Goal: Communication & Community: Answer question/provide support

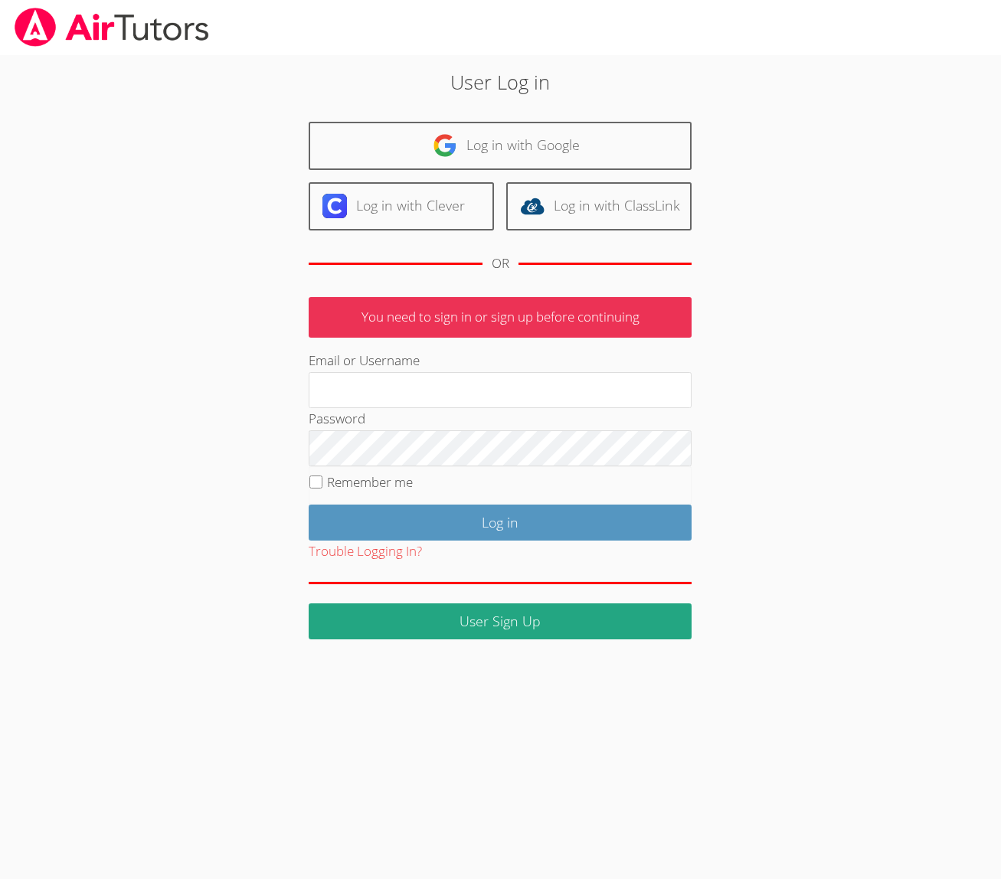
type input "[EMAIL_ADDRESS][DOMAIN_NAME]"
click at [391, 488] on label "Remember me" at bounding box center [370, 482] width 86 height 18
click at [322, 488] on input "Remember me" at bounding box center [315, 482] width 13 height 13
checkbox input "true"
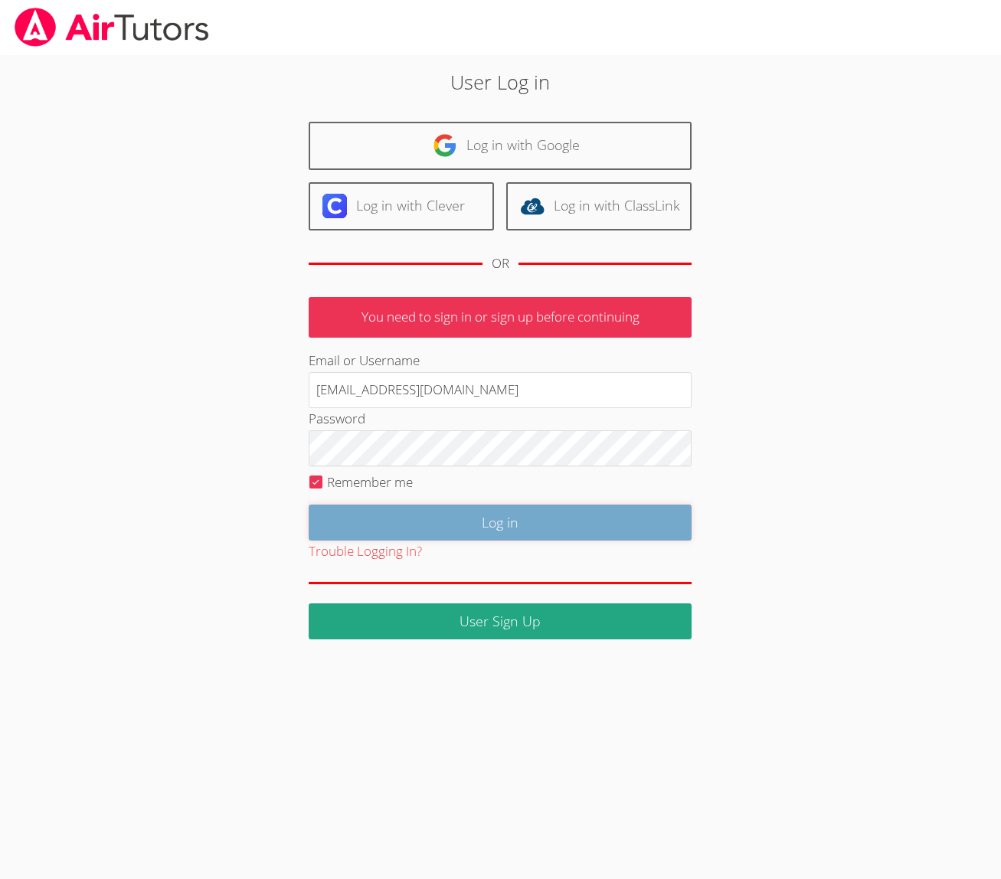
click at [436, 517] on input "Log in" at bounding box center [500, 523] width 383 height 36
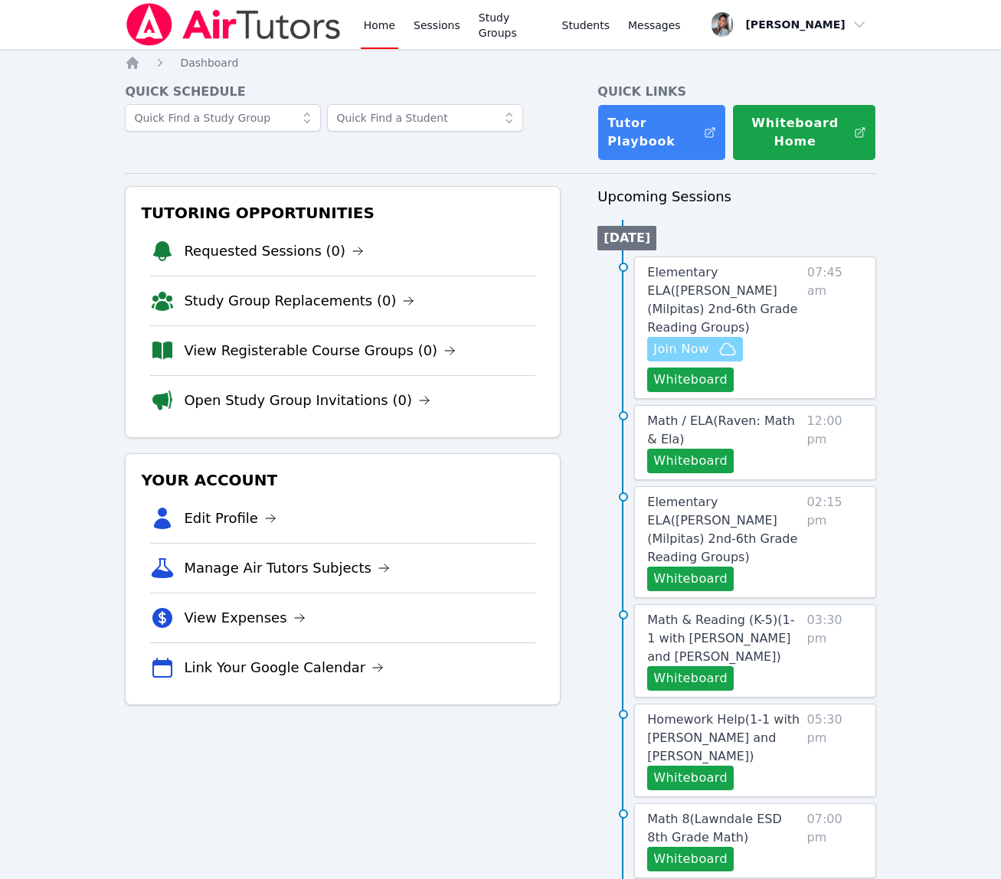
click at [694, 340] on span "Join Now" at bounding box center [680, 349] width 55 height 18
click at [514, 18] on link "Study Groups" at bounding box center [511, 24] width 71 height 49
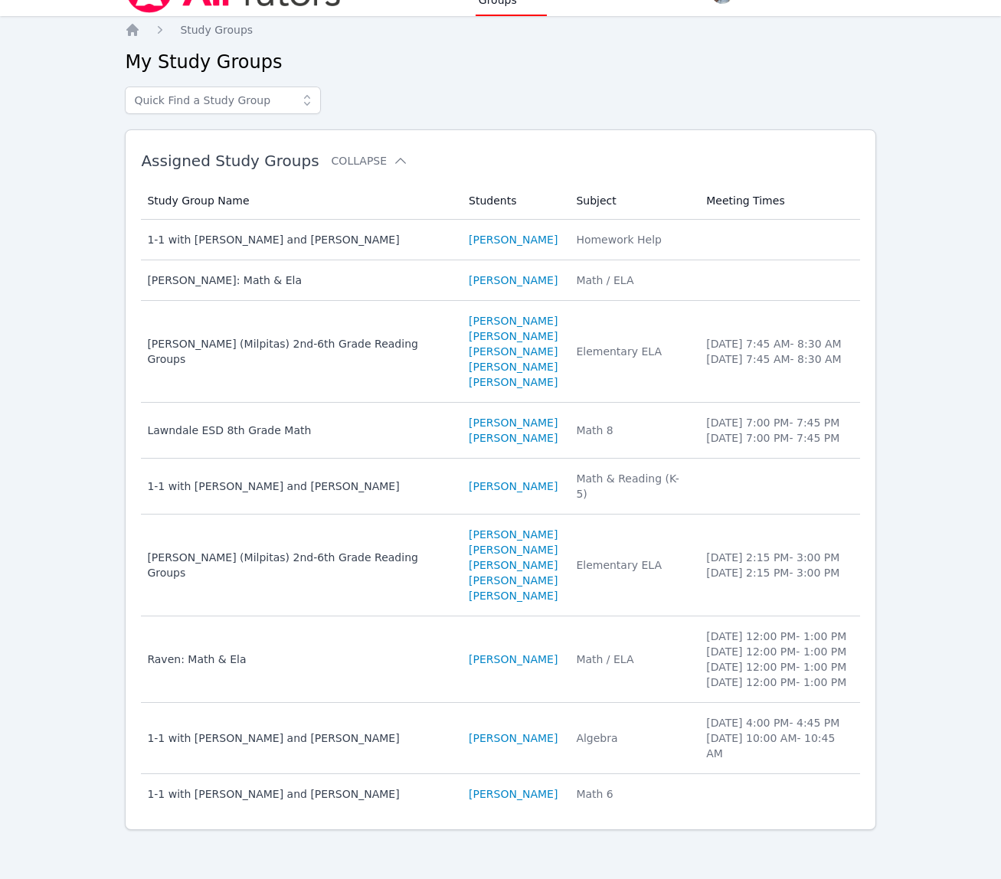
scroll to position [79, 0]
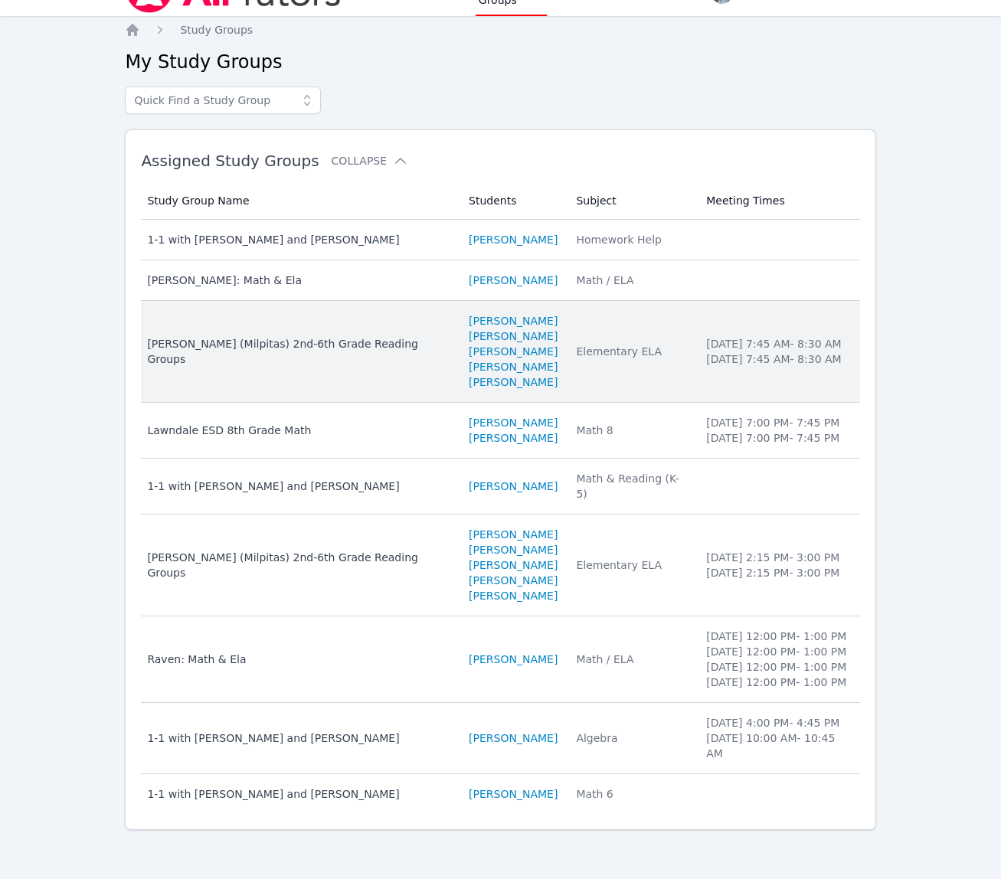
click at [664, 329] on td "Subject Elementary ELA" at bounding box center [632, 352] width 130 height 102
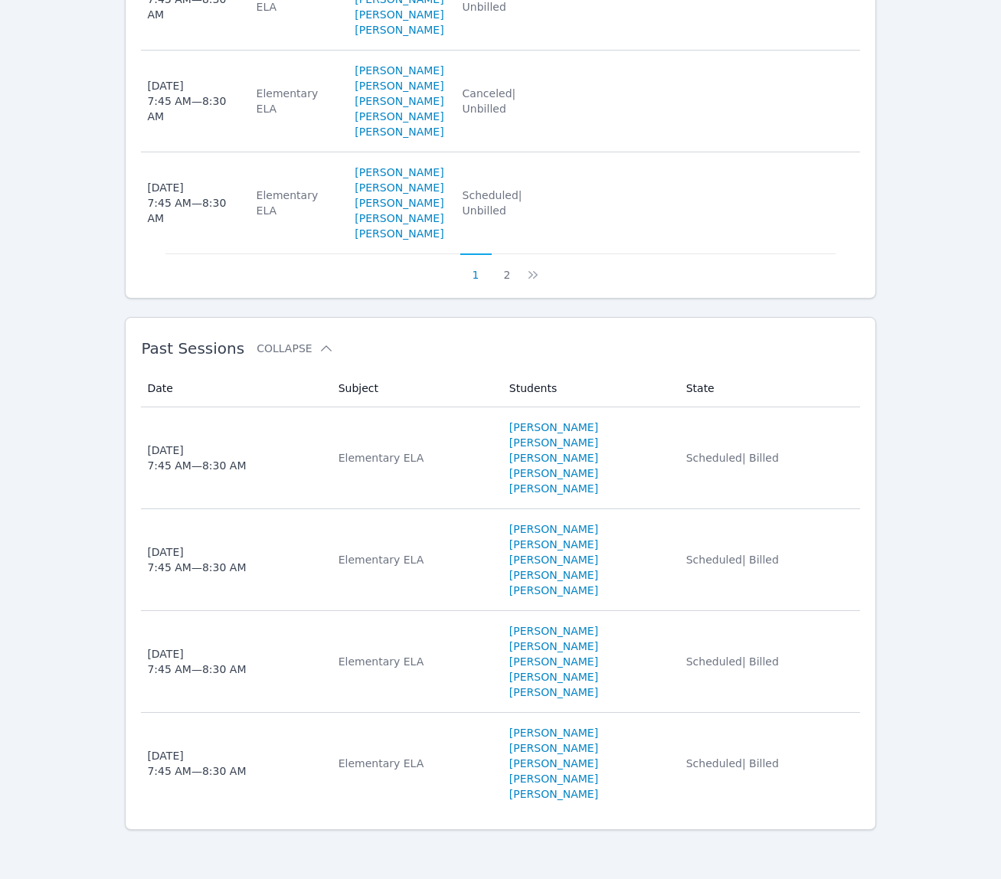
scroll to position [1609, 0]
click at [667, 450] on li "Robert Raymond-Austin" at bounding box center [588, 442] width 159 height 15
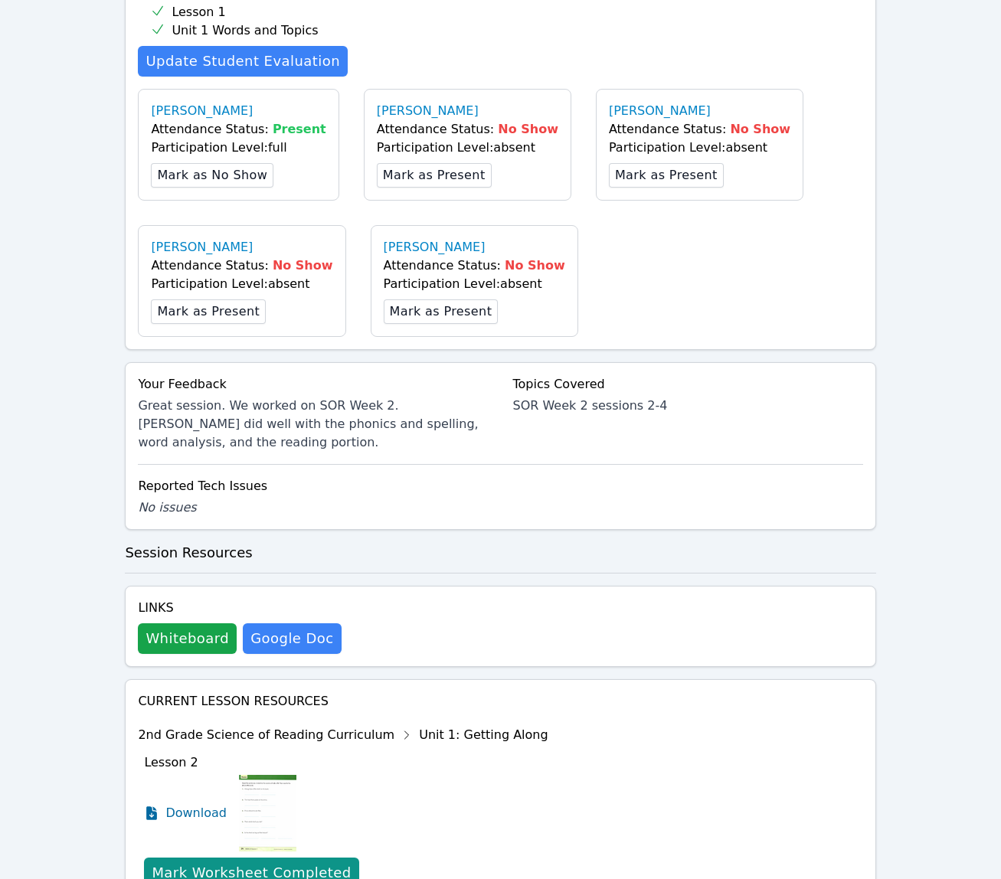
scroll to position [528, 0]
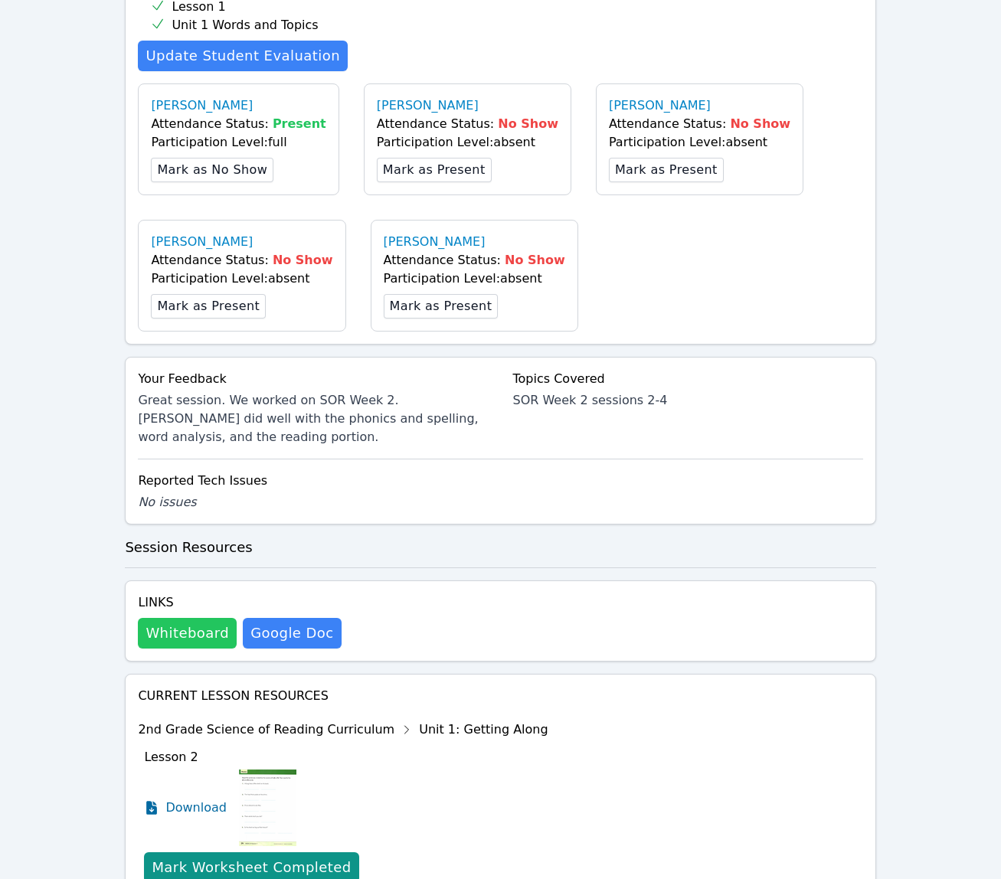
click at [204, 618] on button "Whiteboard" at bounding box center [187, 633] width 99 height 31
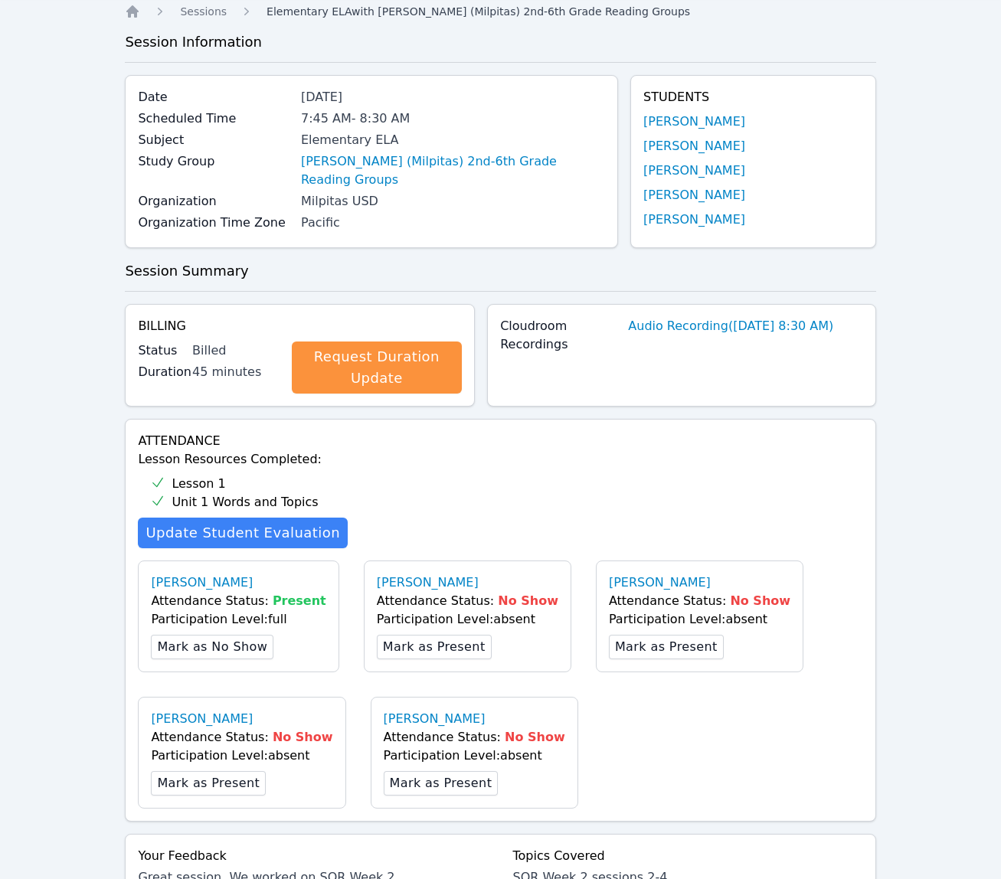
scroll to position [0, 0]
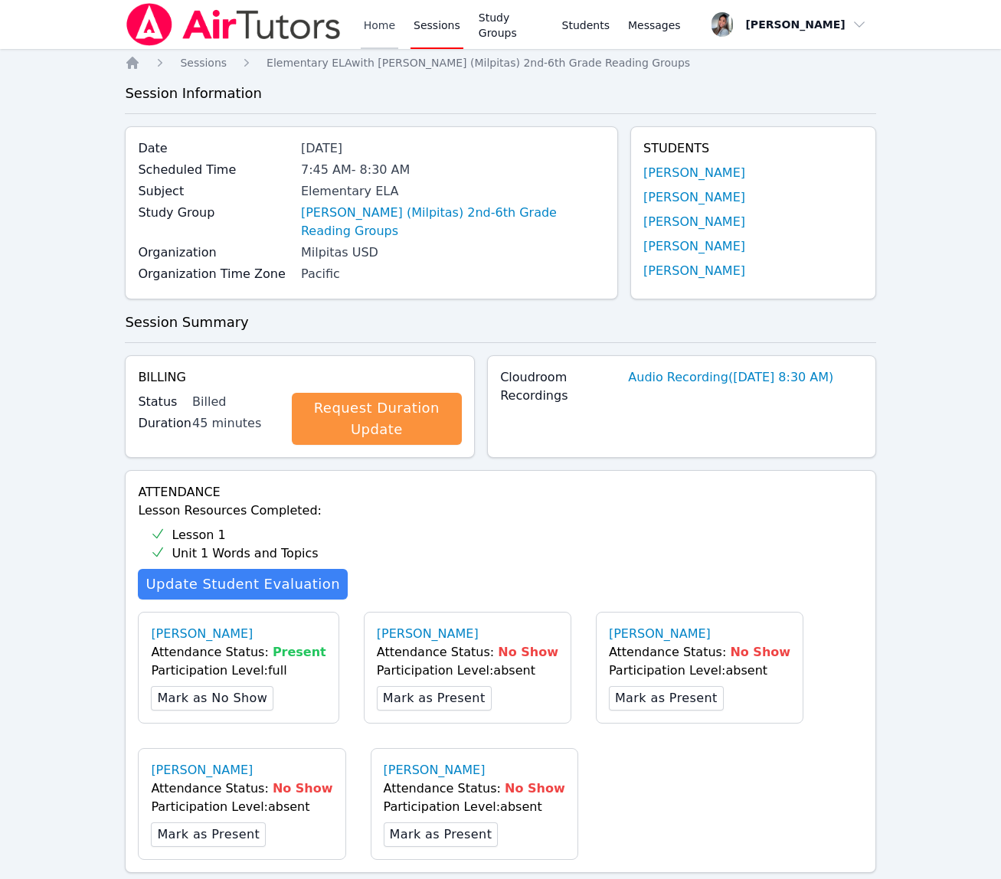
click at [381, 37] on link "Home" at bounding box center [380, 24] width 38 height 49
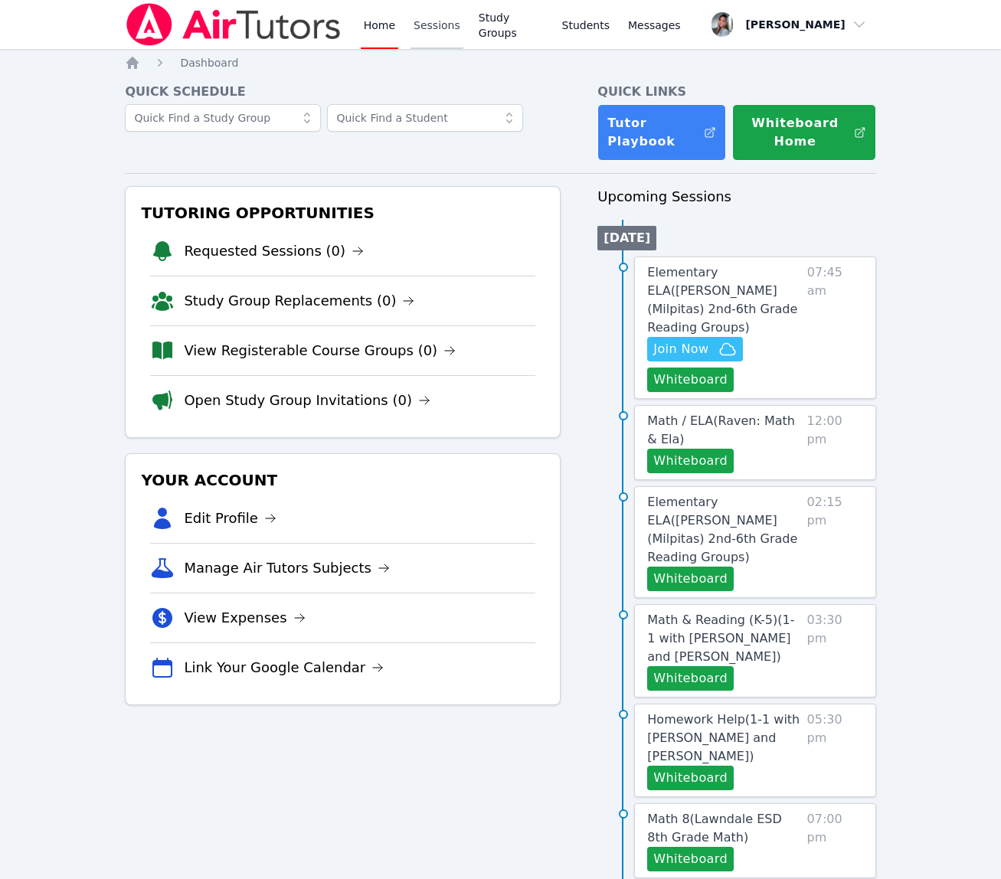
click at [433, 28] on link "Sessions" at bounding box center [436, 24] width 53 height 49
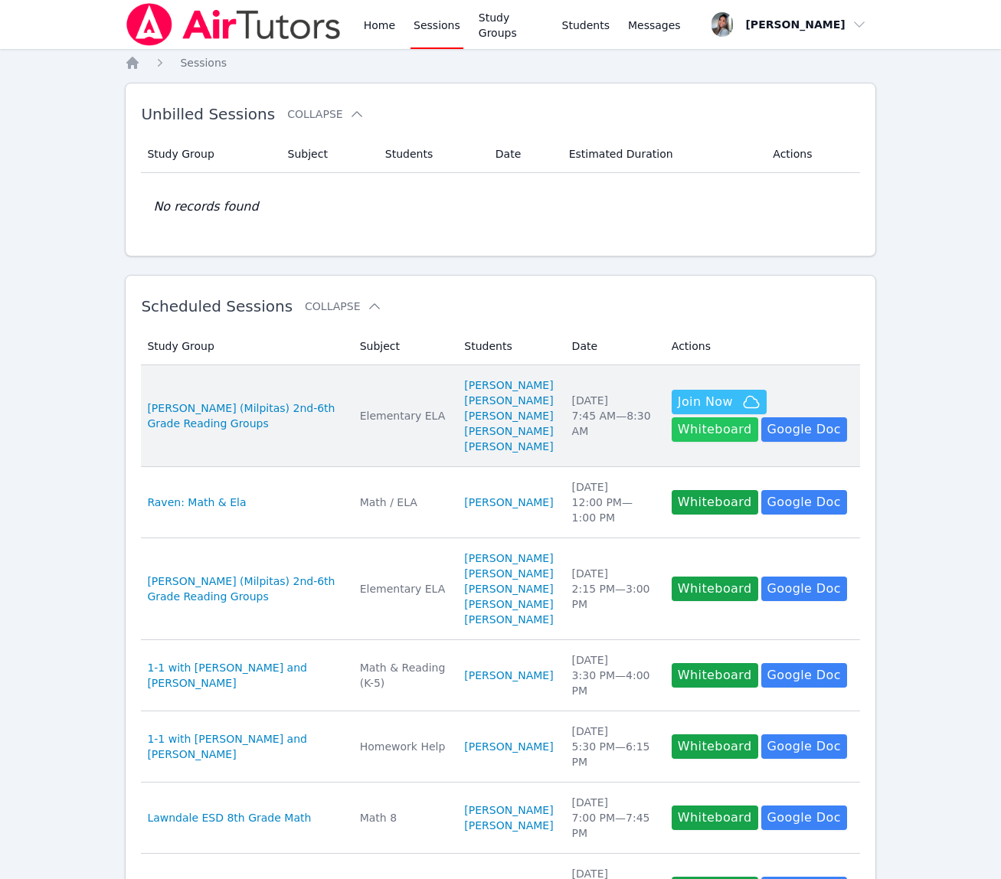
click at [758, 417] on button "Whiteboard" at bounding box center [715, 429] width 87 height 25
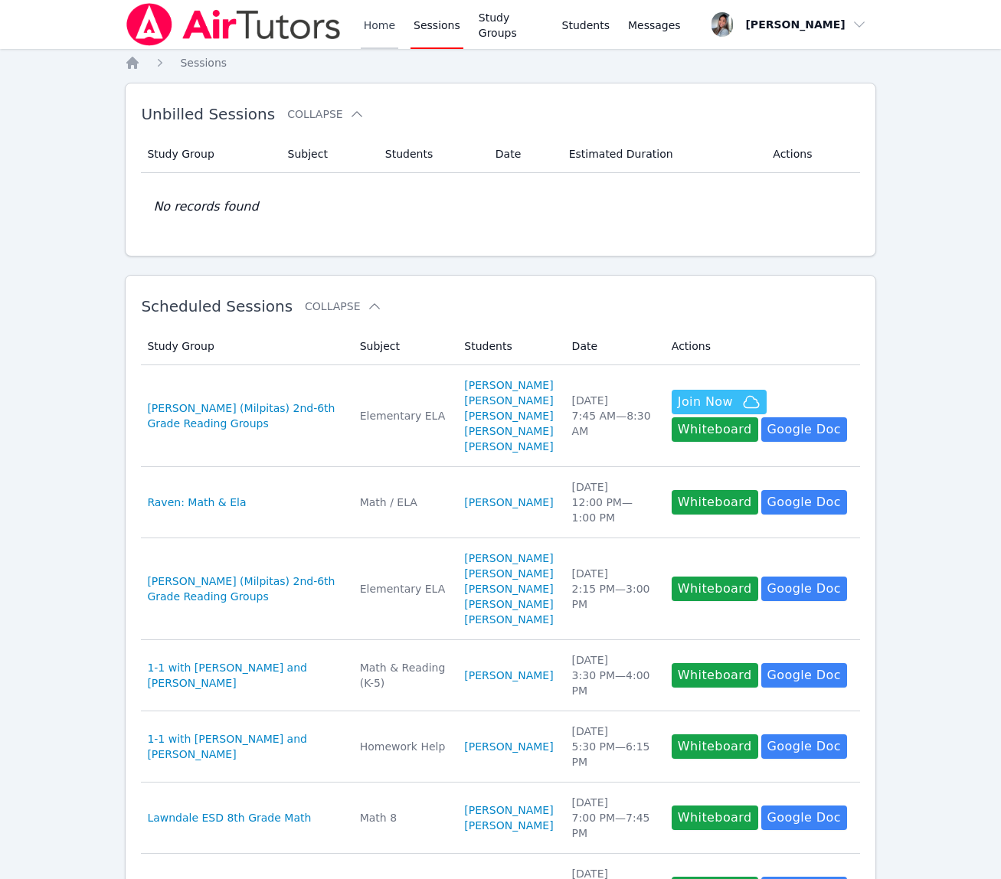
click at [377, 25] on link "Home" at bounding box center [380, 24] width 38 height 49
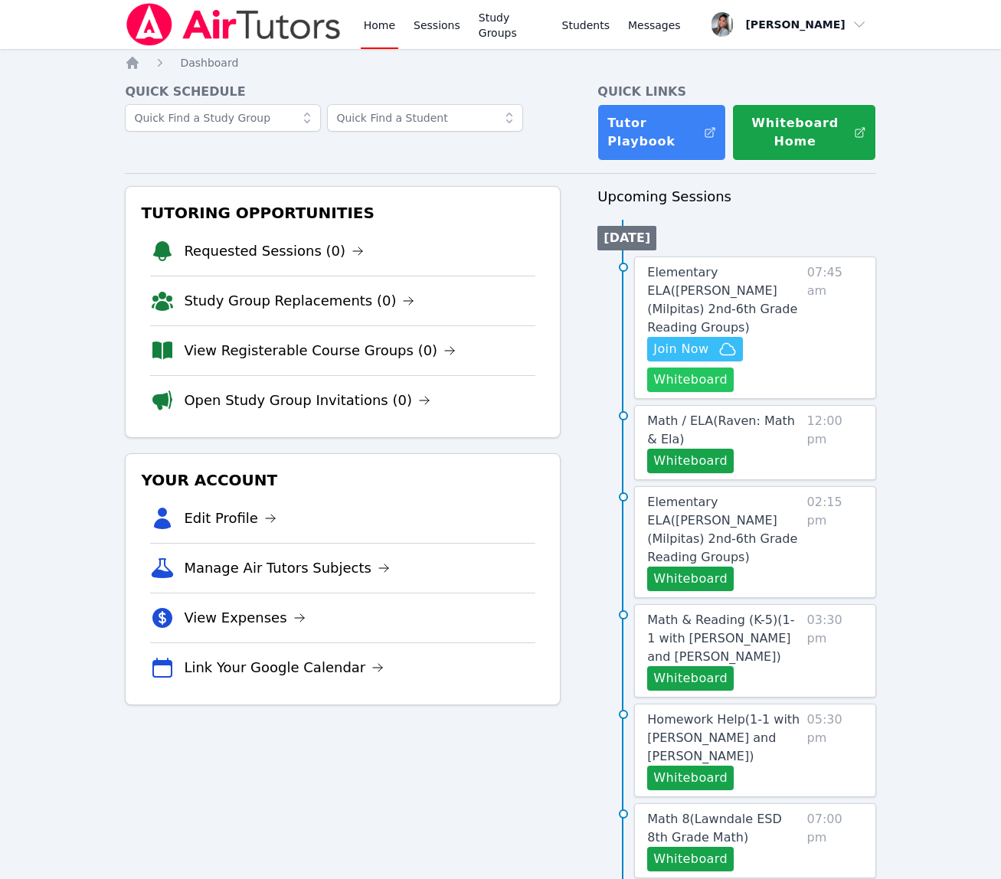
click at [693, 368] on button "Whiteboard" at bounding box center [690, 380] width 87 height 25
click at [677, 284] on span "Elementary ELA ( Mattos (Milpitas) 2nd-6th Grade Reading Groups )" at bounding box center [722, 300] width 150 height 70
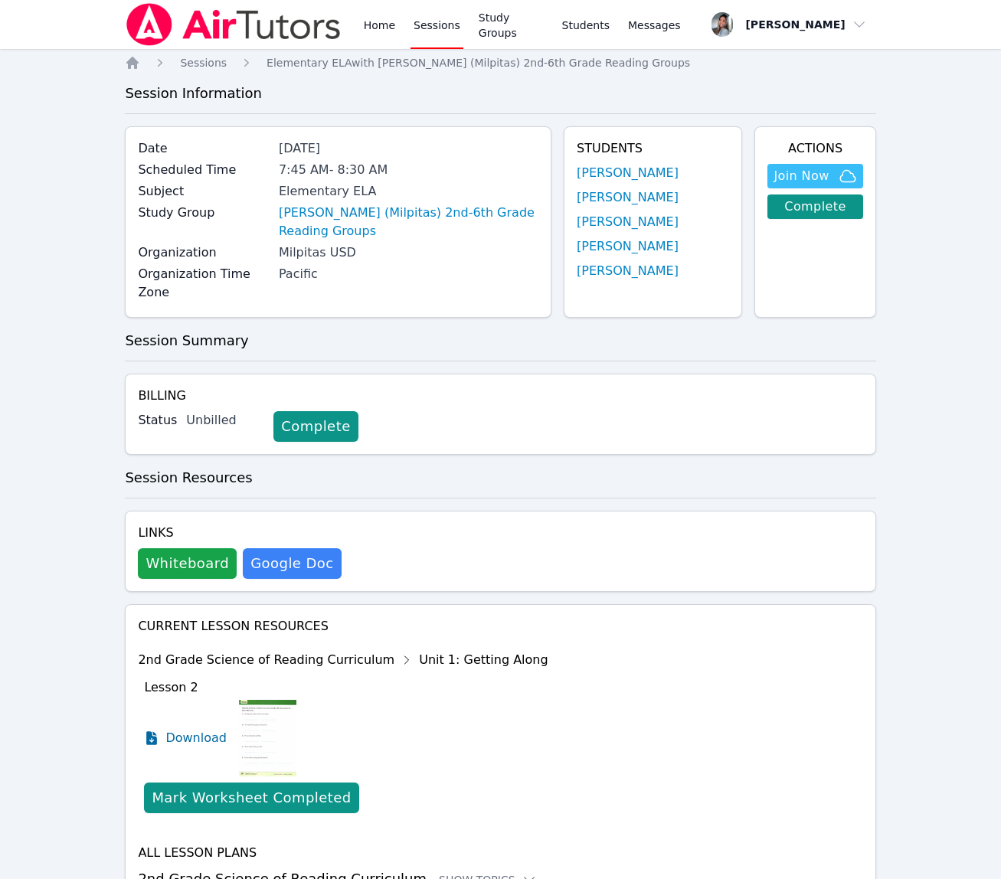
scroll to position [82, 0]
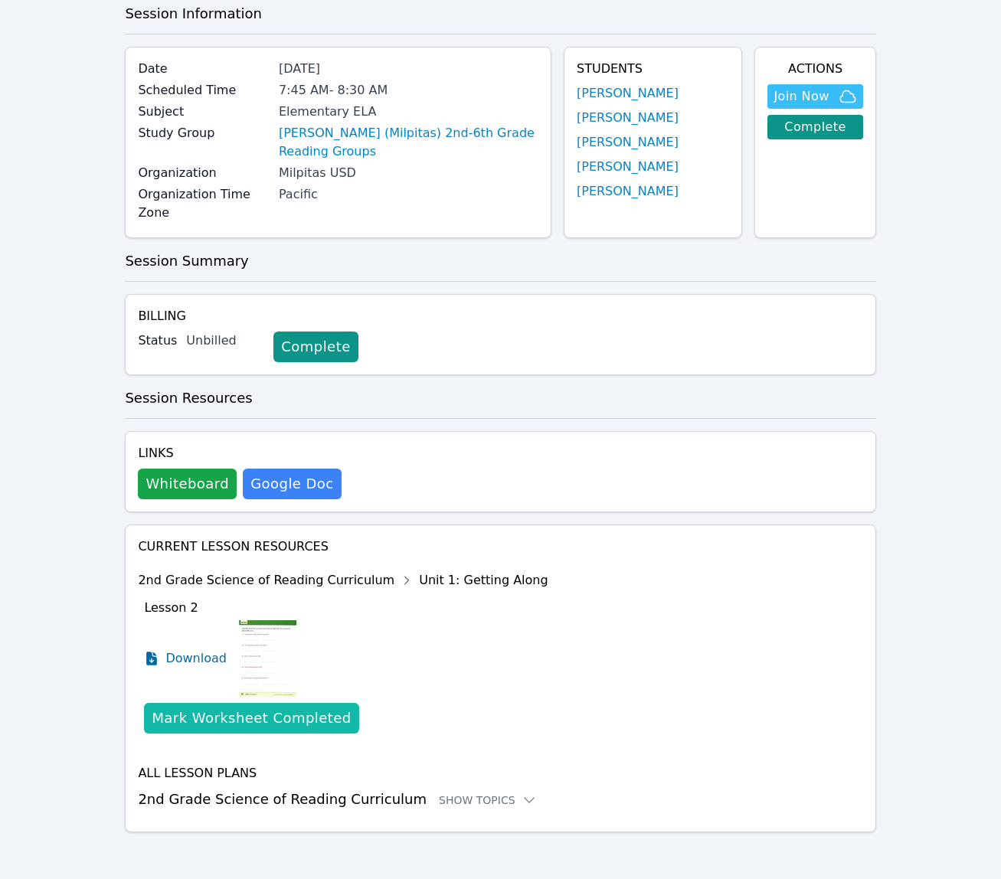
click at [260, 718] on div "Mark Worksheet Completed" at bounding box center [251, 718] width 199 height 21
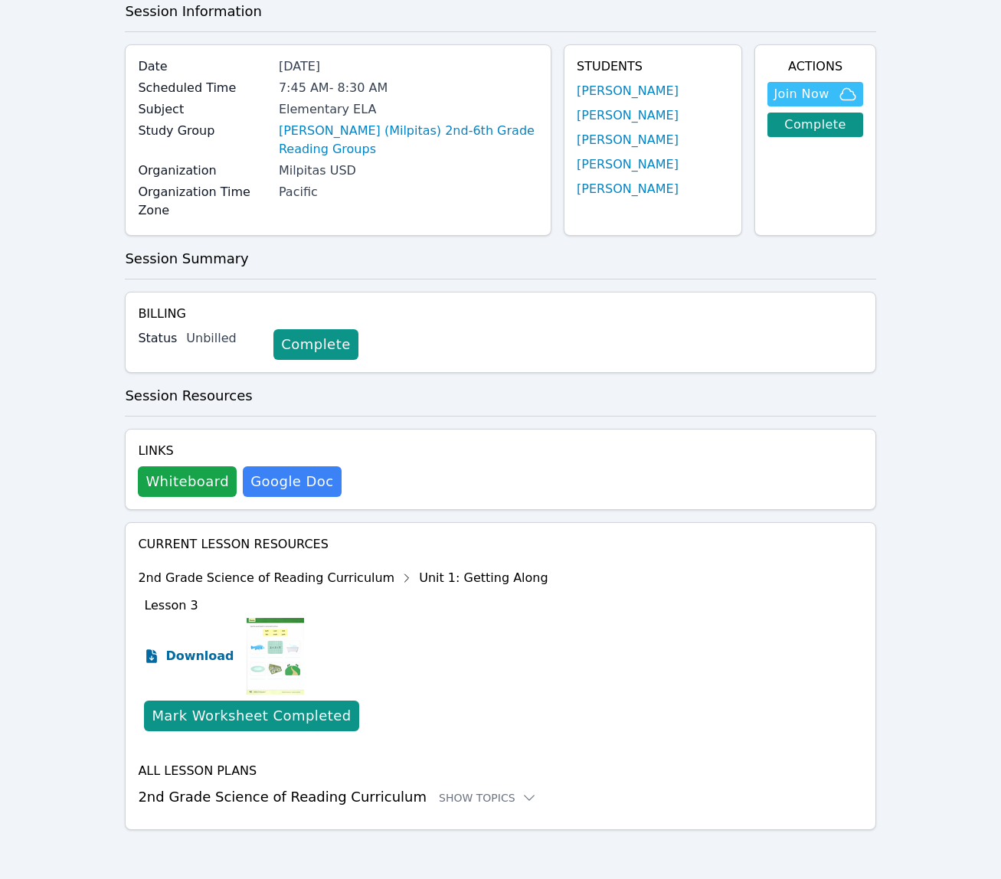
click at [207, 659] on span "Download" at bounding box center [199, 656] width 68 height 18
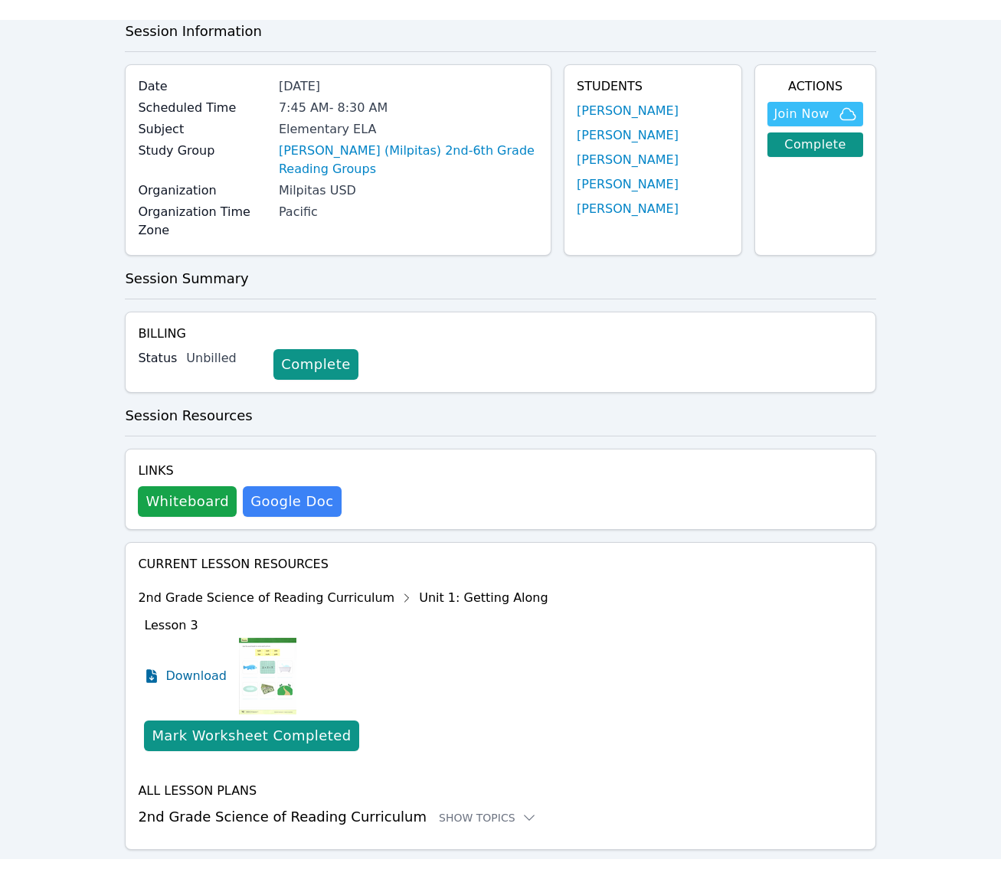
scroll to position [0, 0]
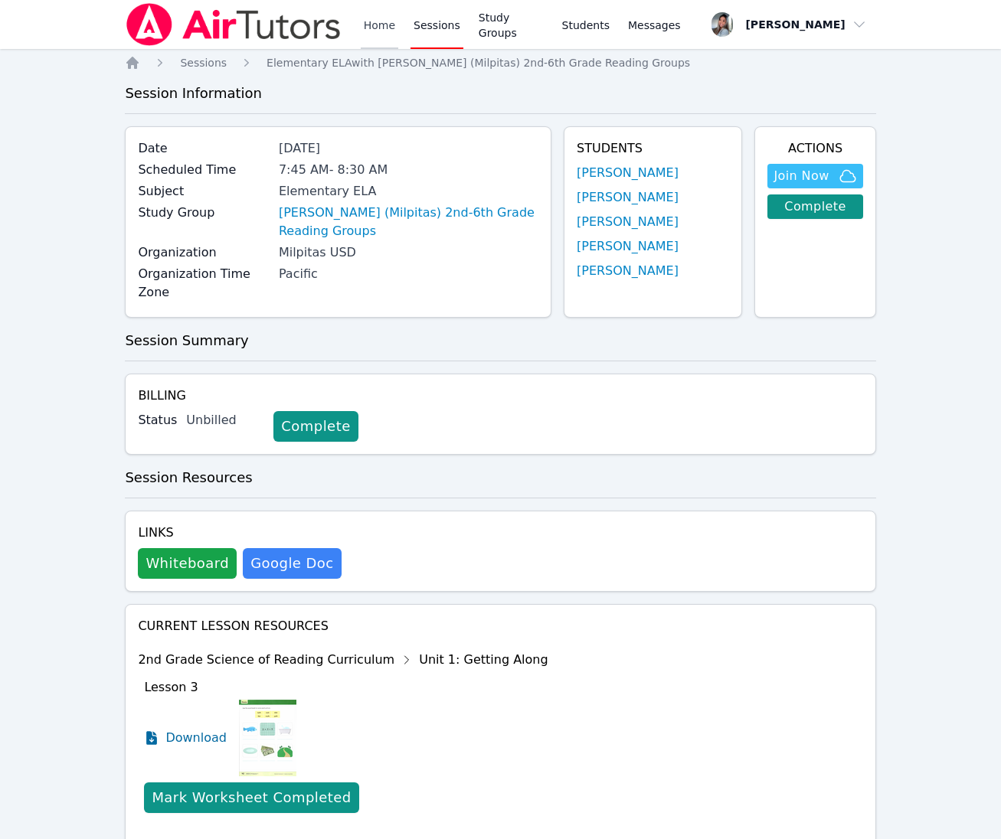
click at [386, 26] on link "Home" at bounding box center [380, 24] width 38 height 49
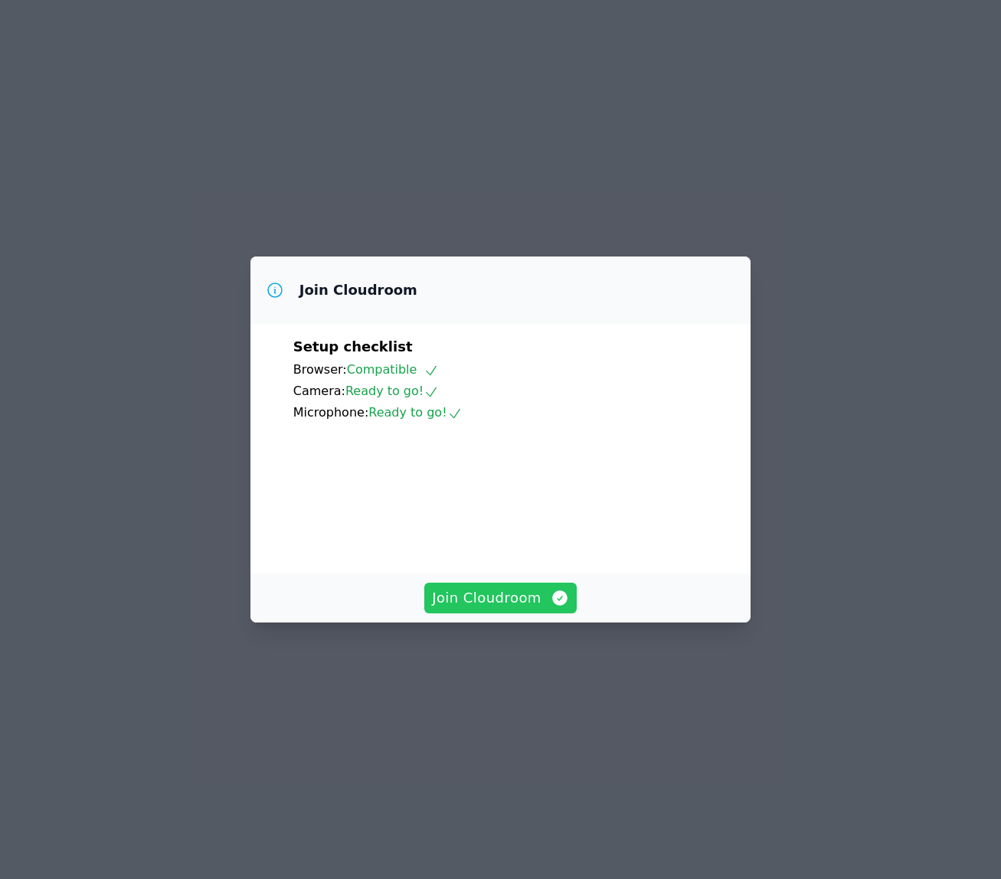
click at [472, 609] on span "Join Cloudroom" at bounding box center [500, 597] width 137 height 21
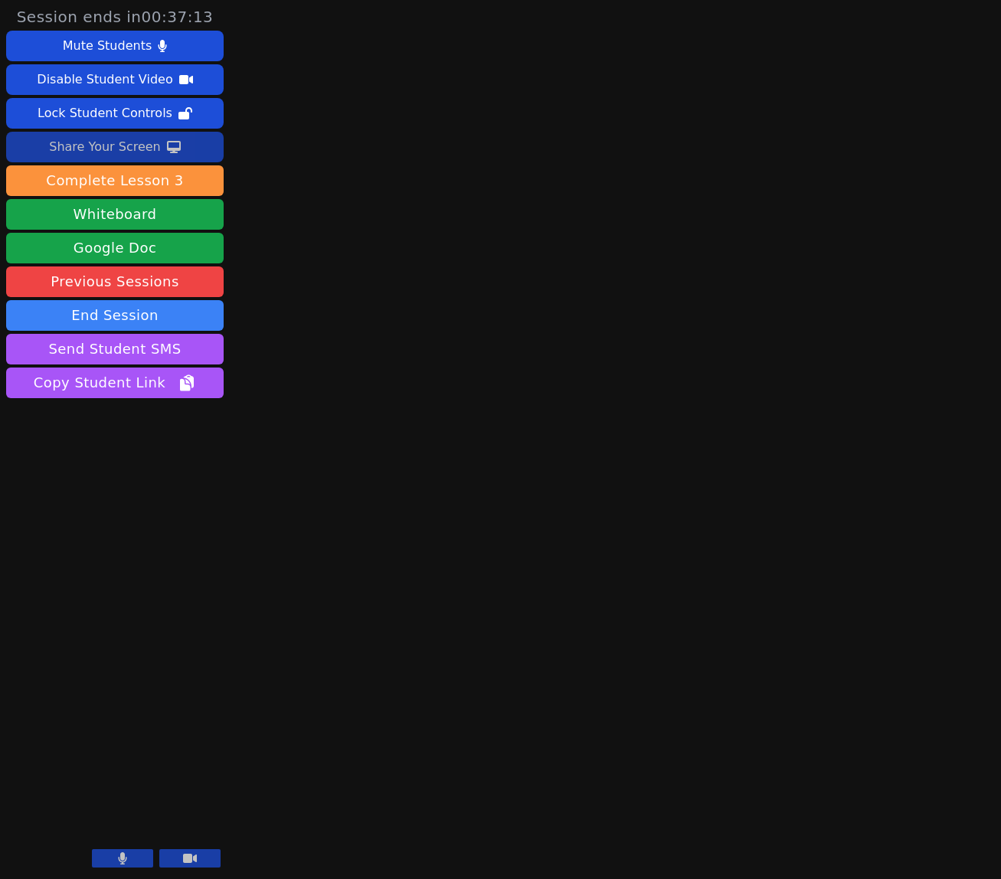
click at [167, 149] on icon at bounding box center [174, 147] width 14 height 12
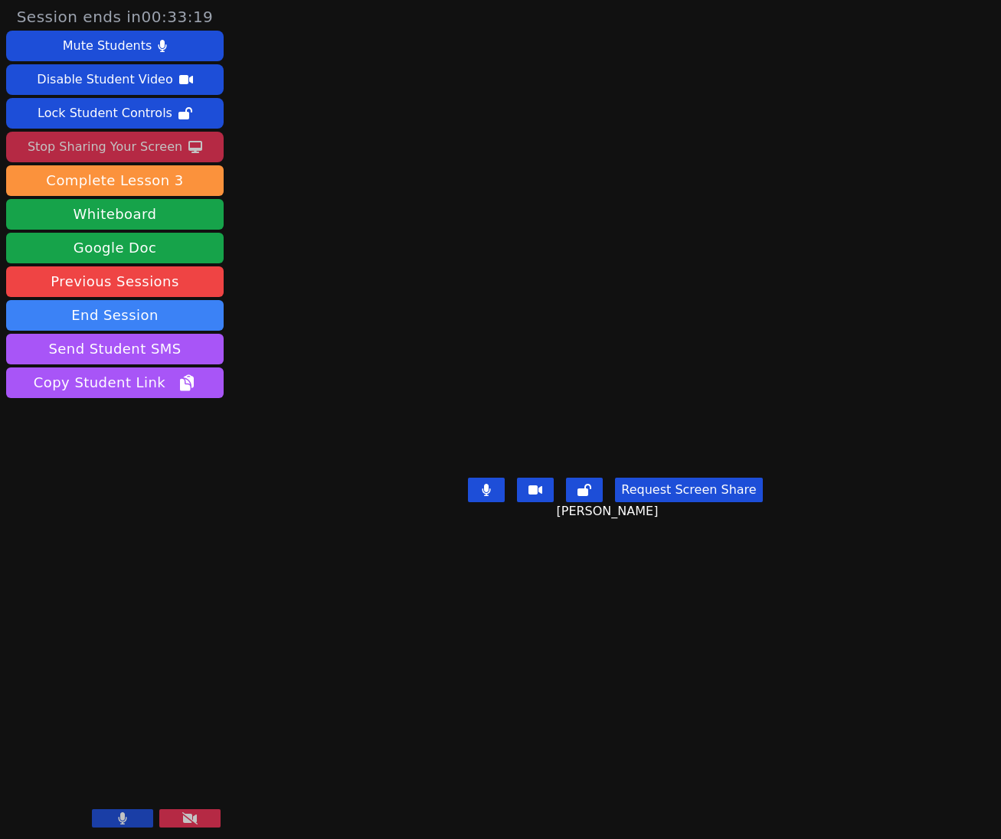
click at [159, 152] on div "Stop Sharing Your Screen" at bounding box center [105, 147] width 155 height 25
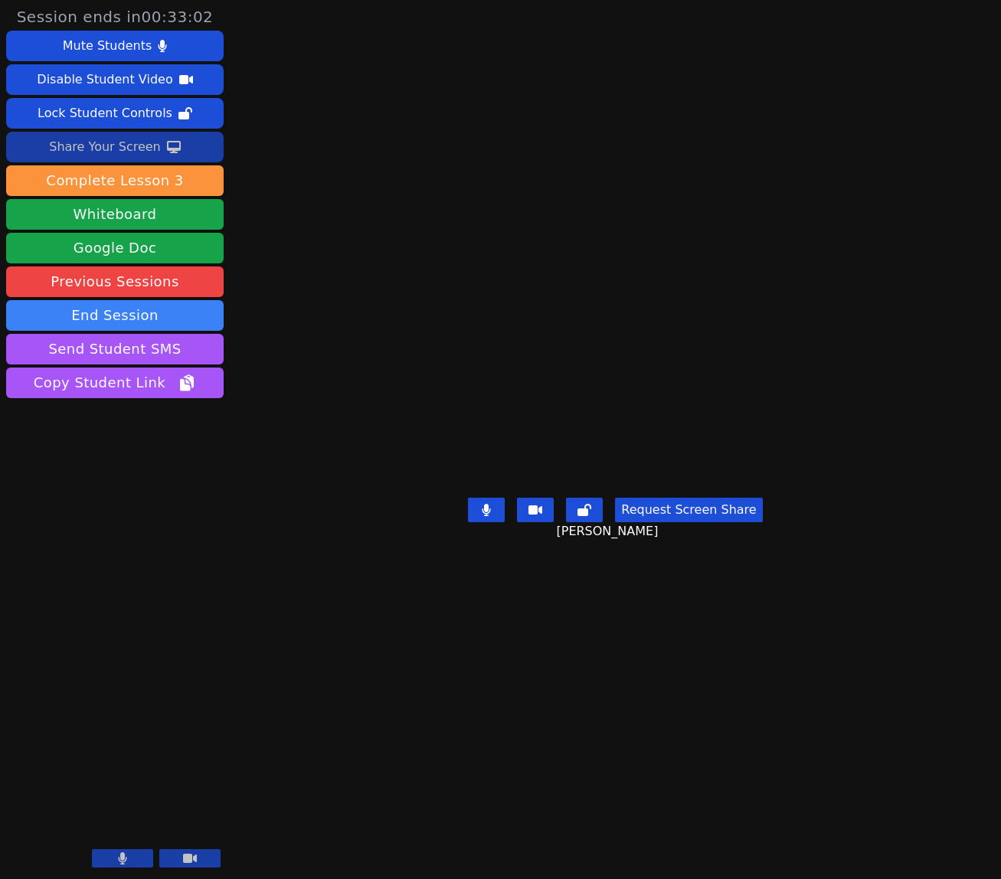
click at [109, 152] on div "Share Your Screen" at bounding box center [105, 147] width 112 height 25
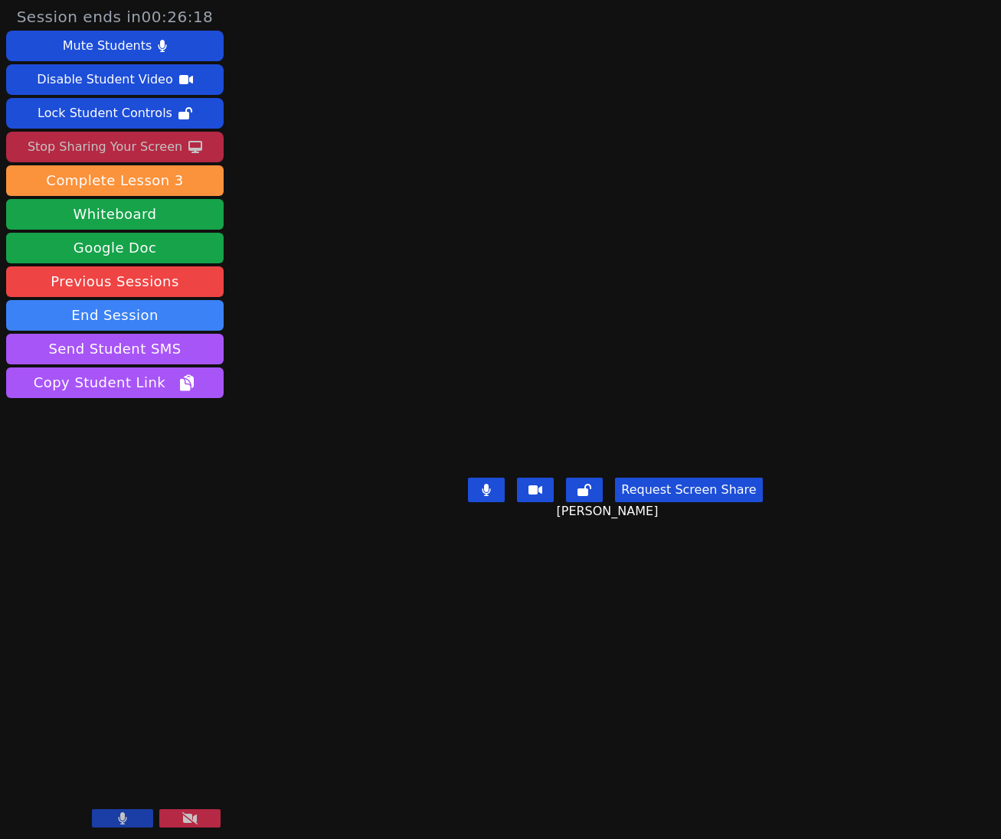
click at [491, 496] on icon at bounding box center [486, 490] width 8 height 12
click at [495, 502] on button at bounding box center [486, 490] width 37 height 25
click at [493, 496] on icon at bounding box center [486, 490] width 15 height 12
click at [503, 502] on button at bounding box center [486, 490] width 37 height 25
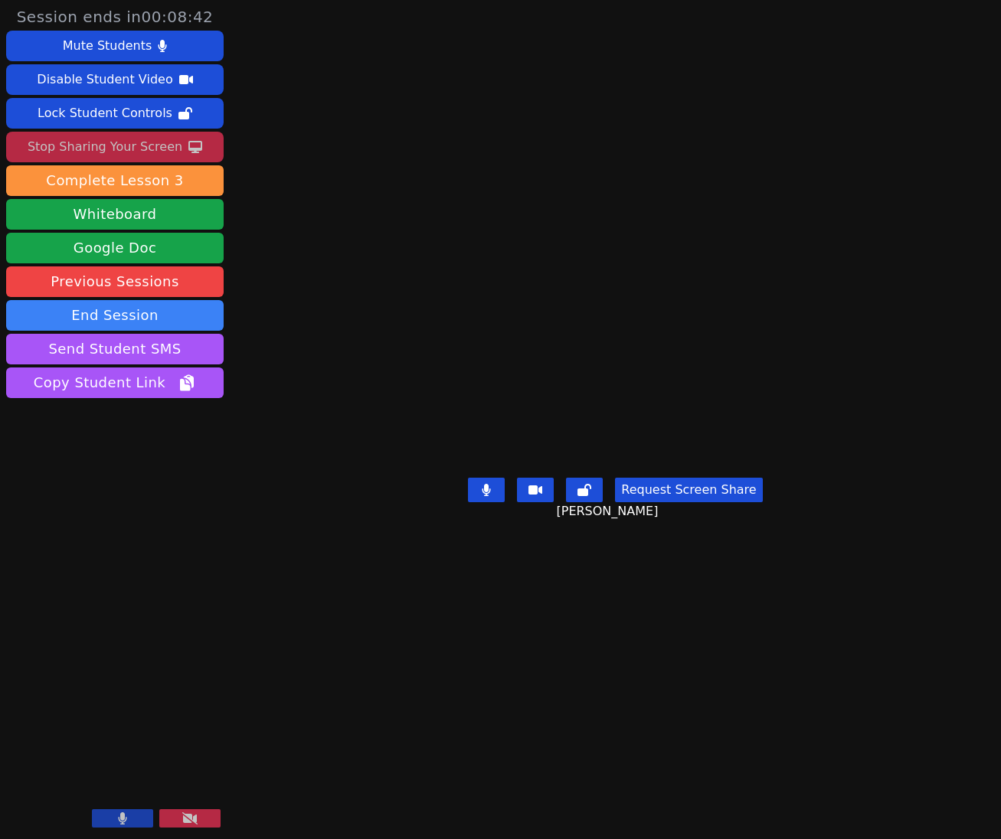
click at [178, 136] on button "Stop Sharing Your Screen" at bounding box center [114, 147] width 217 height 31
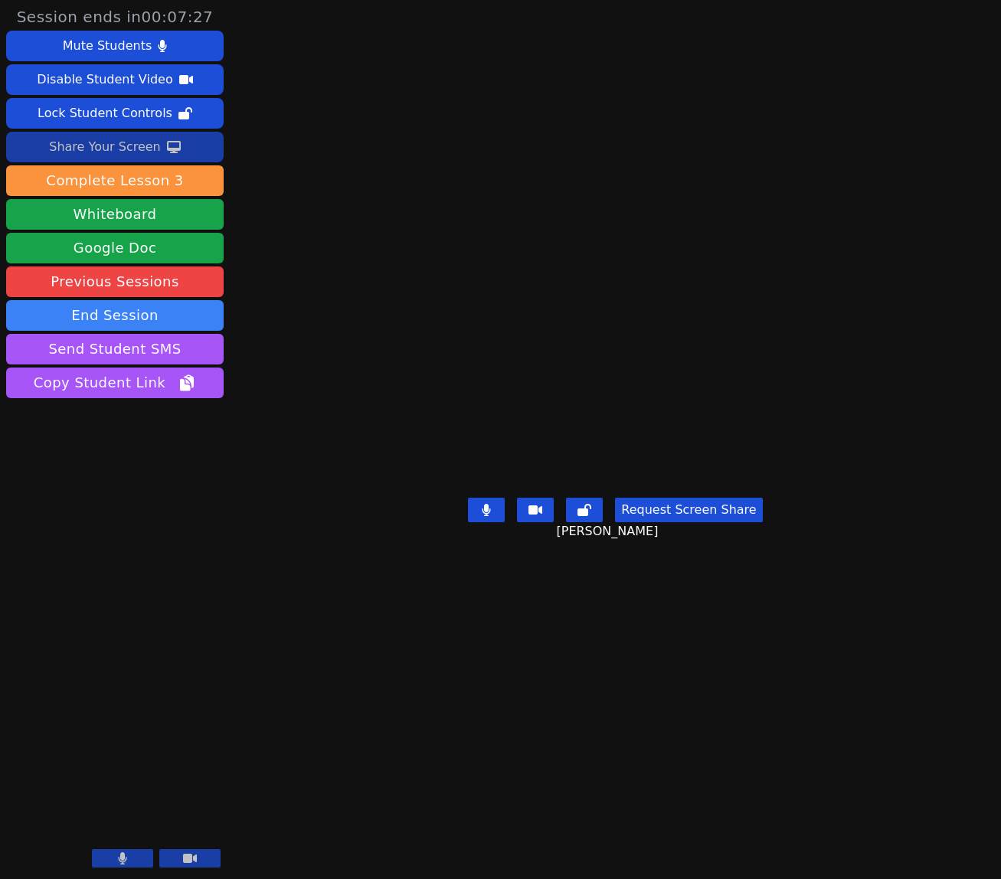
click at [152, 156] on div "Share Your Screen" at bounding box center [105, 147] width 112 height 25
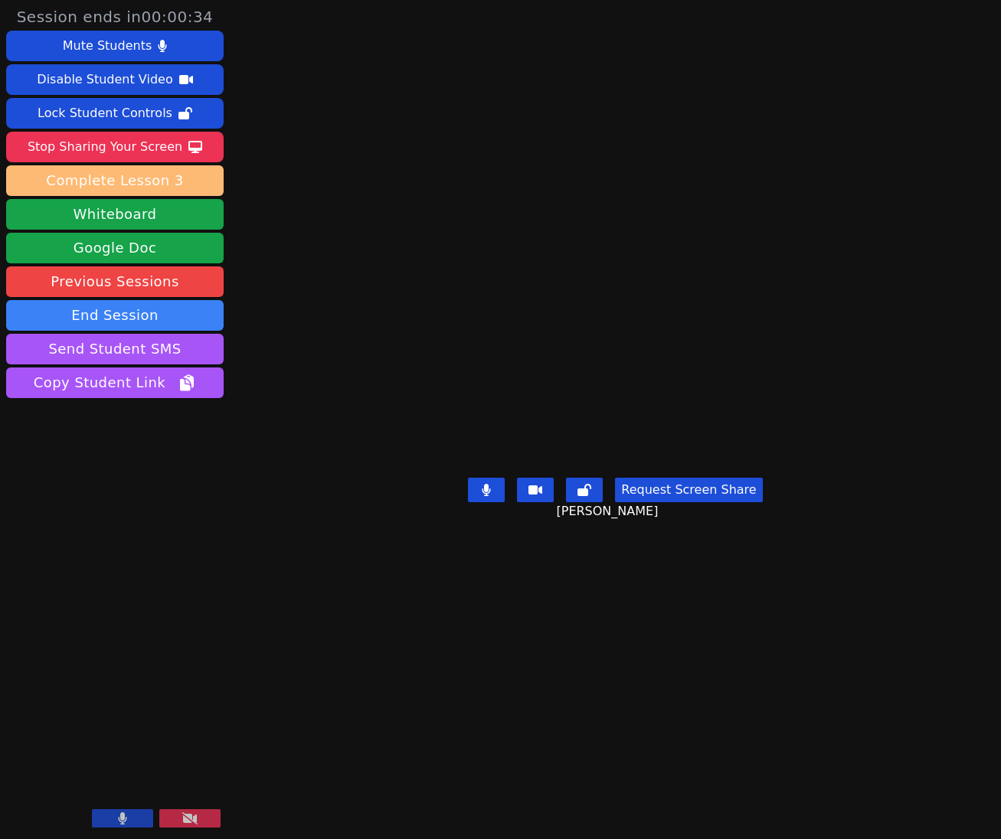
drag, startPoint x: 203, startPoint y: 150, endPoint x: 204, endPoint y: 175, distance: 24.5
click at [203, 150] on button "Stop Sharing Your Screen" at bounding box center [114, 147] width 217 height 31
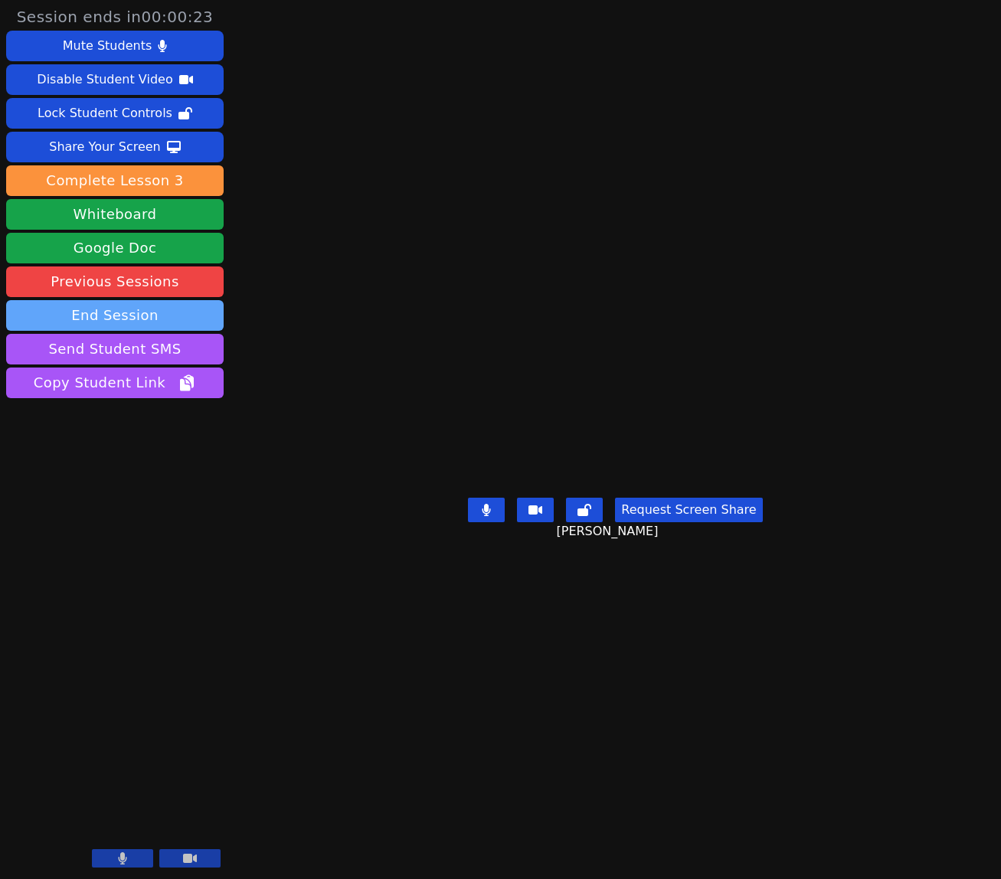
click at [177, 312] on button "End Session" at bounding box center [114, 315] width 217 height 31
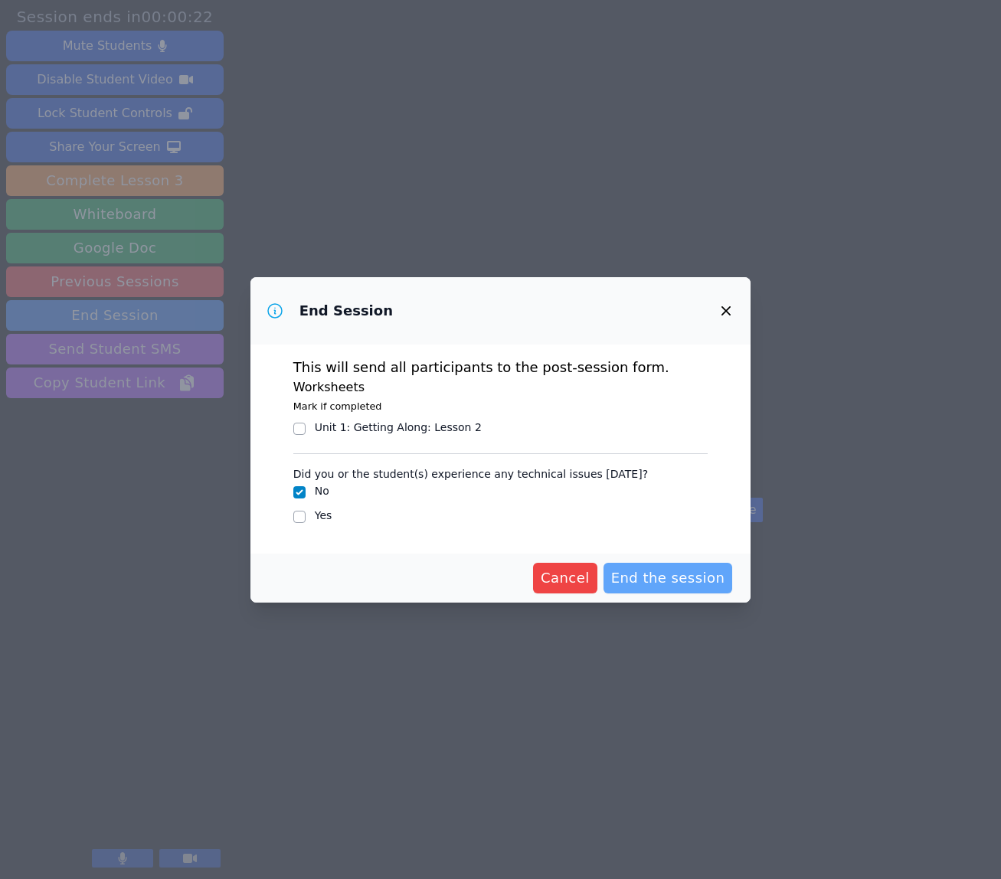
click at [690, 586] on span "End the session" at bounding box center [668, 577] width 114 height 21
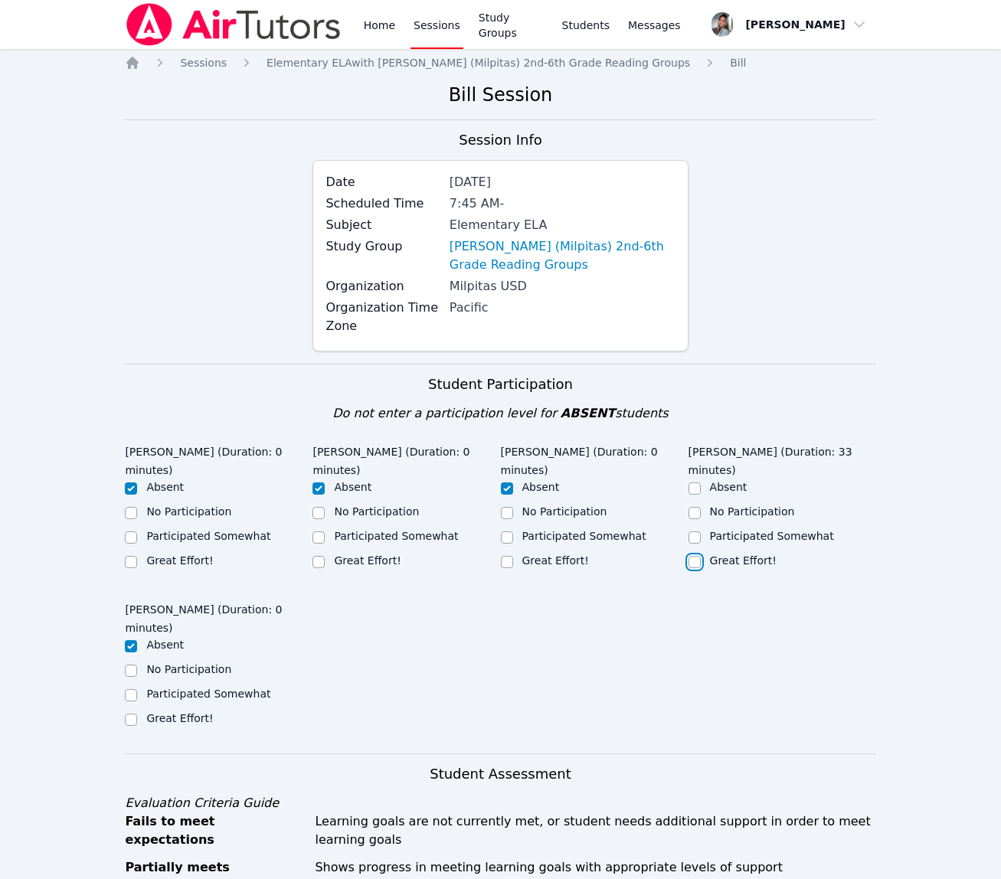
click at [698, 561] on input "Great Effort!" at bounding box center [694, 562] width 12 height 12
checkbox input "true"
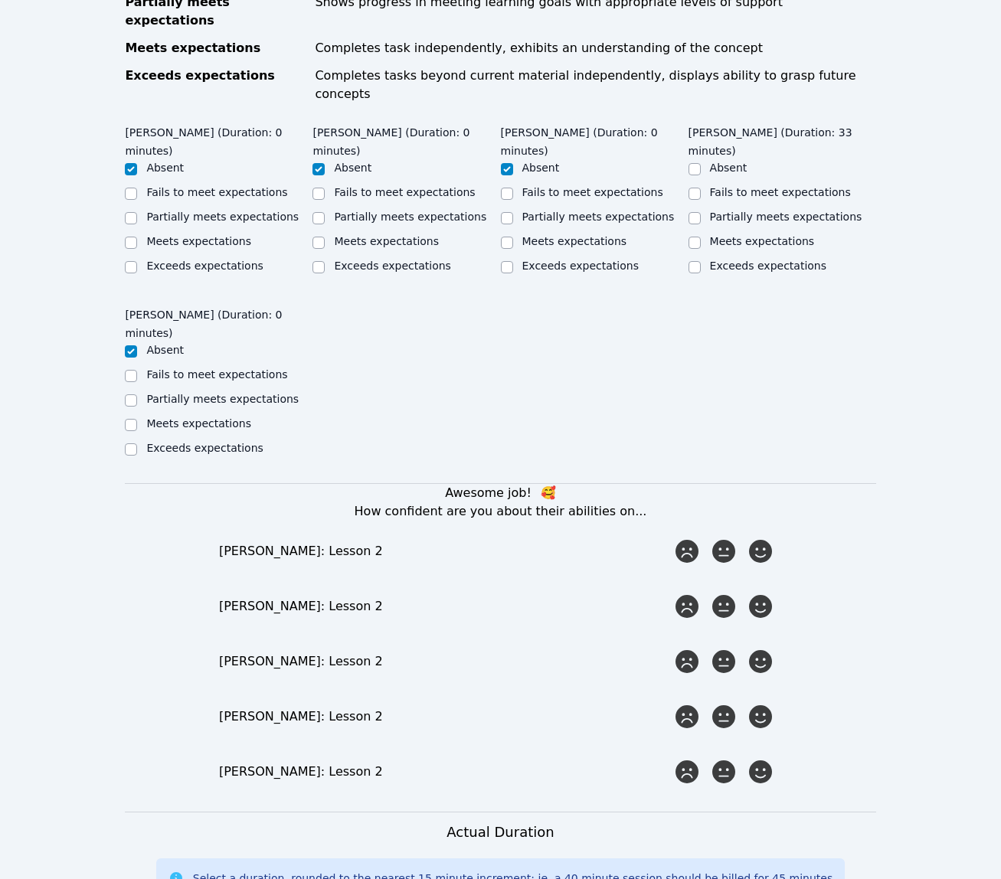
scroll to position [862, 0]
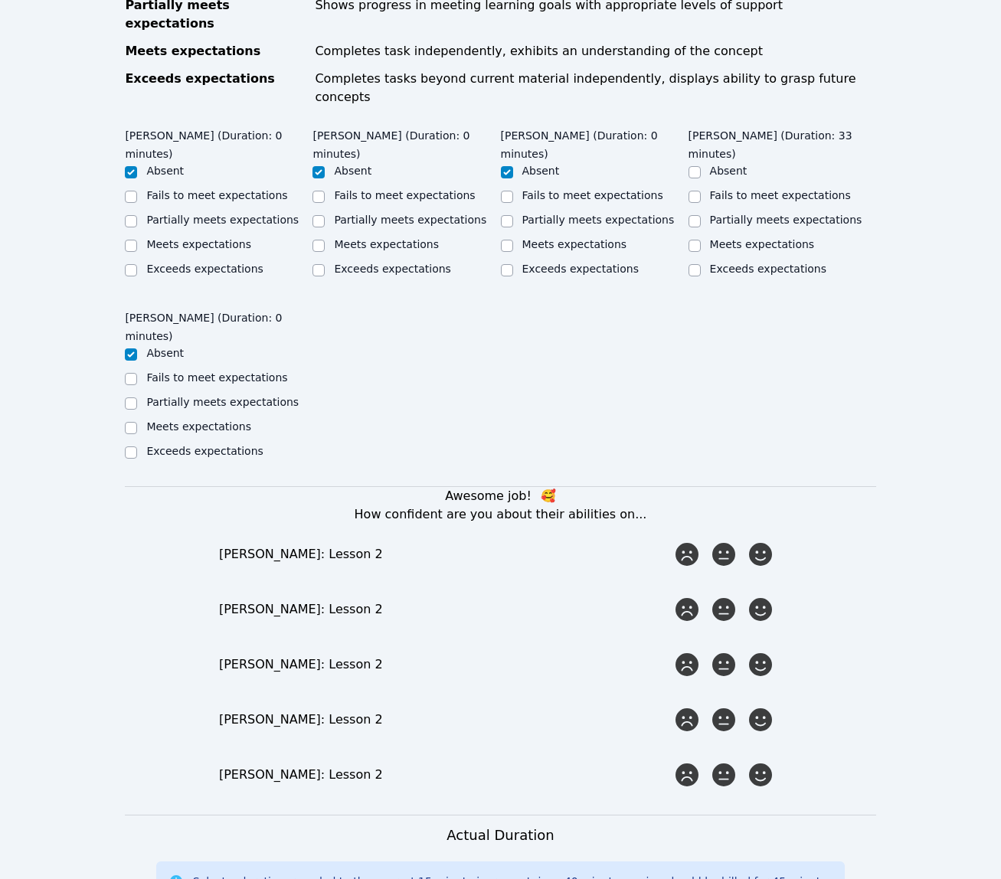
click at [716, 238] on label "Meets expectations" at bounding box center [762, 244] width 105 height 12
click at [701, 240] on input "Meets expectations" at bounding box center [694, 246] width 12 height 12
checkbox input "true"
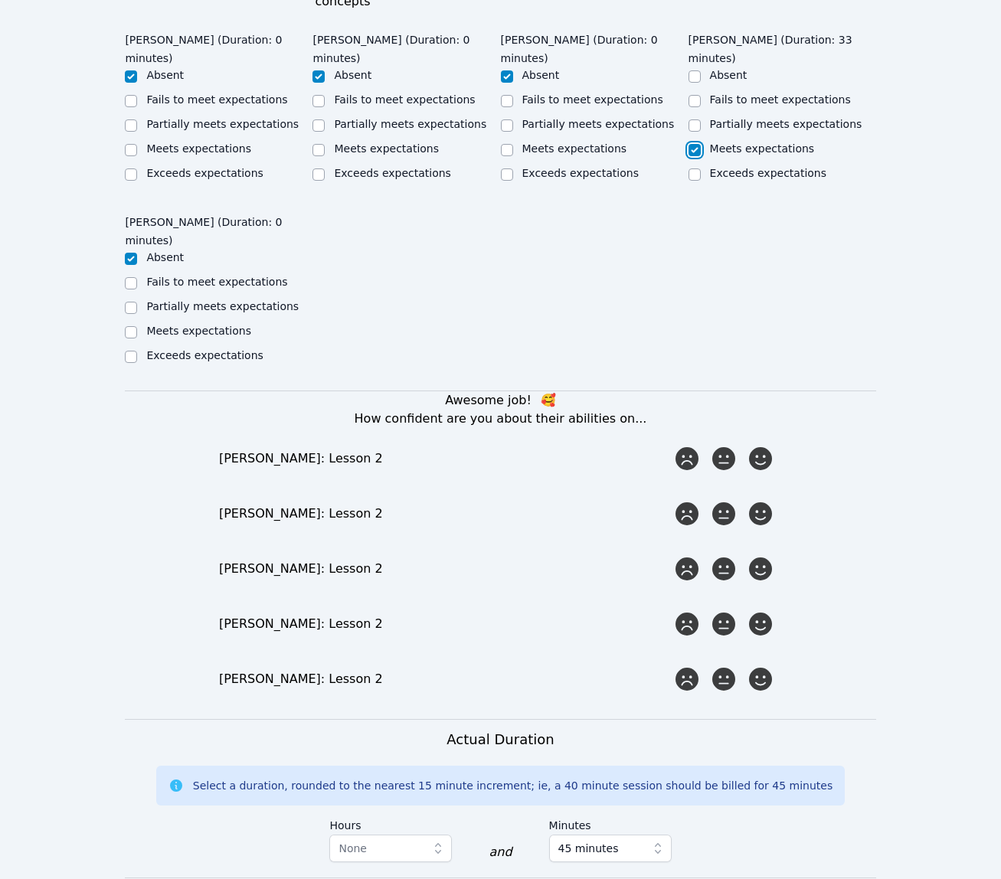
scroll to position [981, 0]
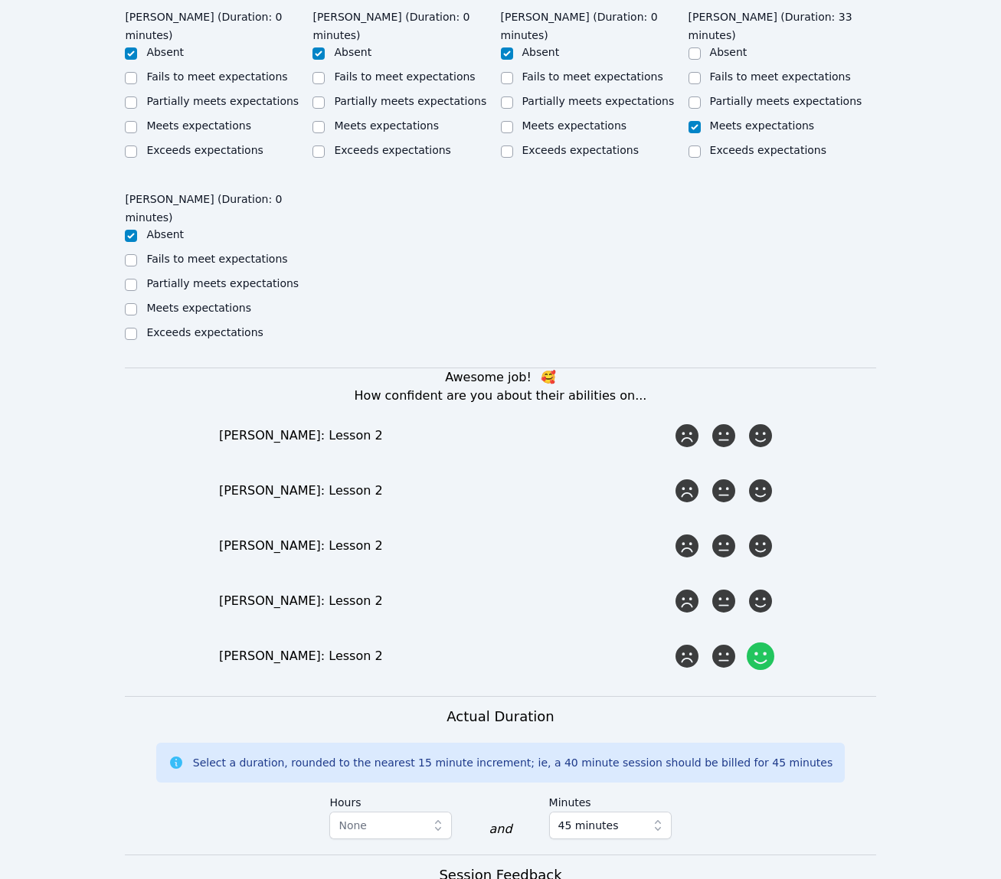
click at [760, 642] on icon at bounding box center [761, 656] width 28 height 28
click at [0, 0] on input "radio" at bounding box center [0, 0] width 0 height 0
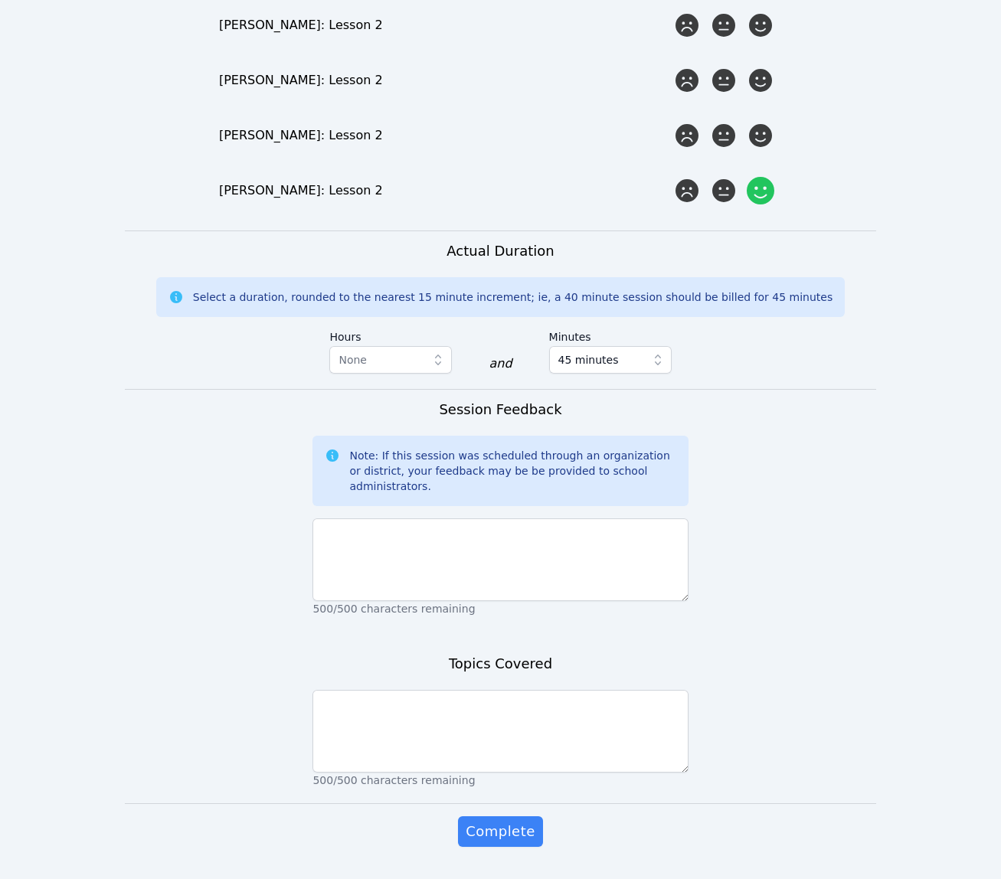
scroll to position [1451, 0]
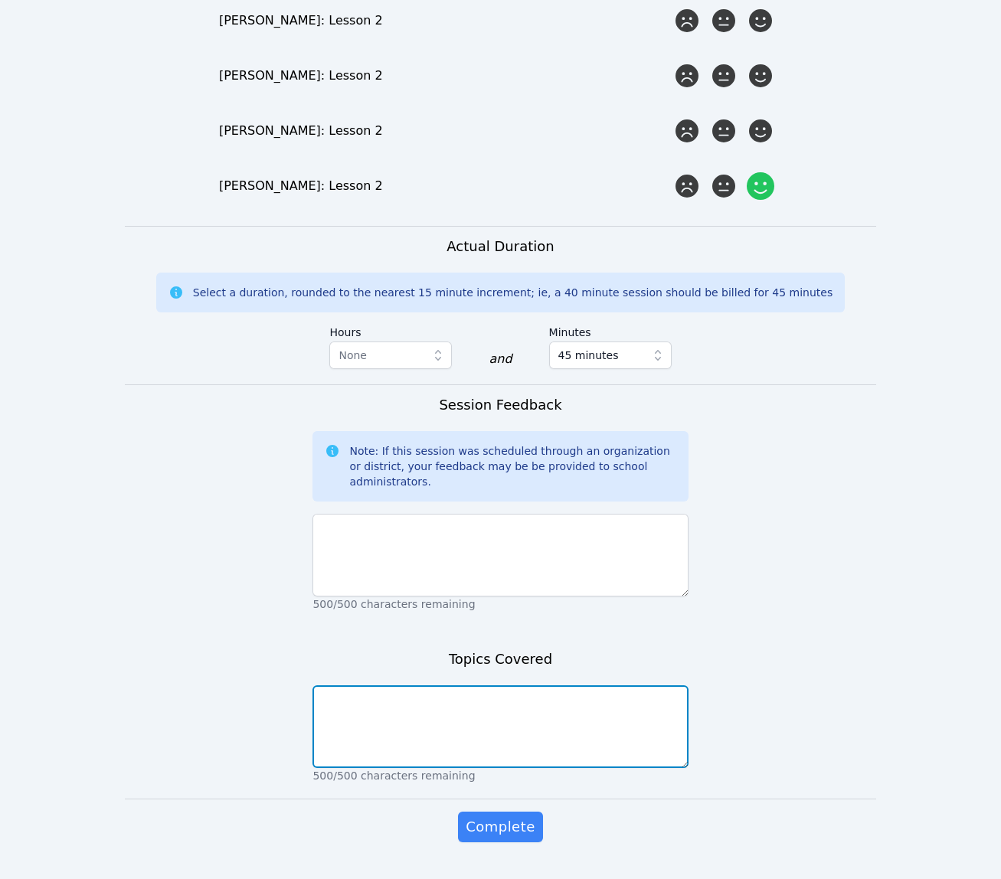
click at [588, 697] on textarea at bounding box center [499, 726] width 375 height 83
type textarea "SOR week 3"
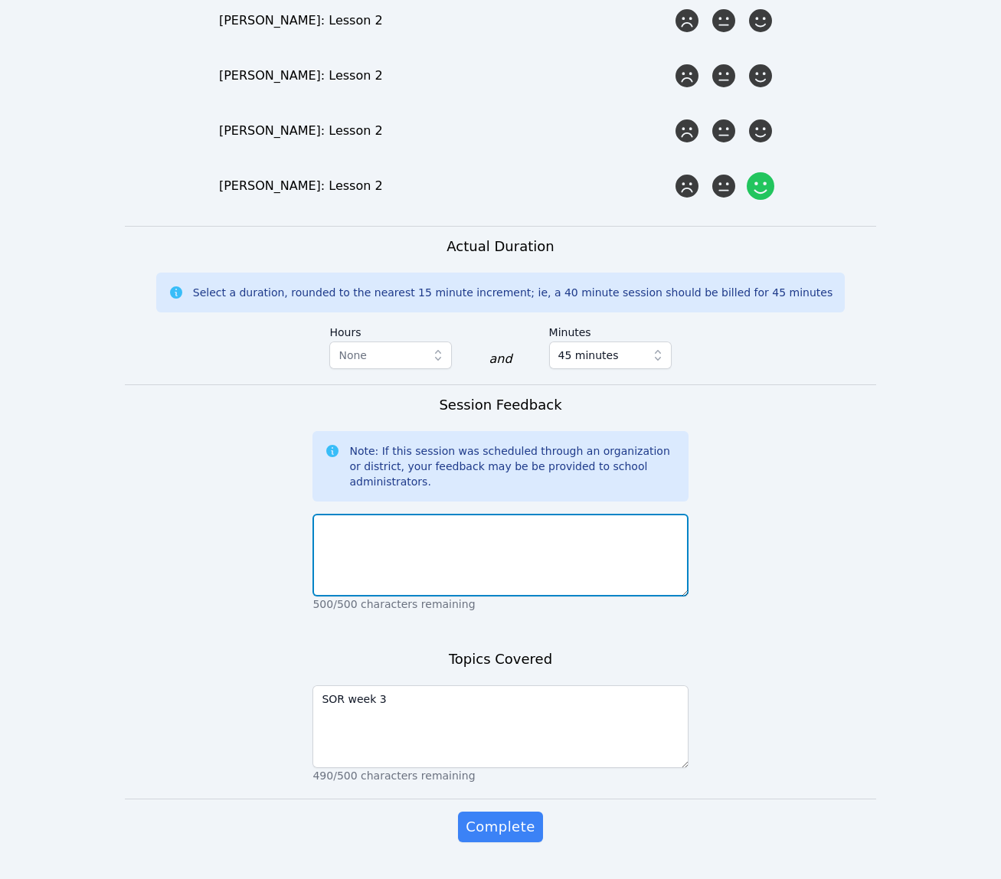
click at [621, 537] on textarea at bounding box center [499, 555] width 375 height 83
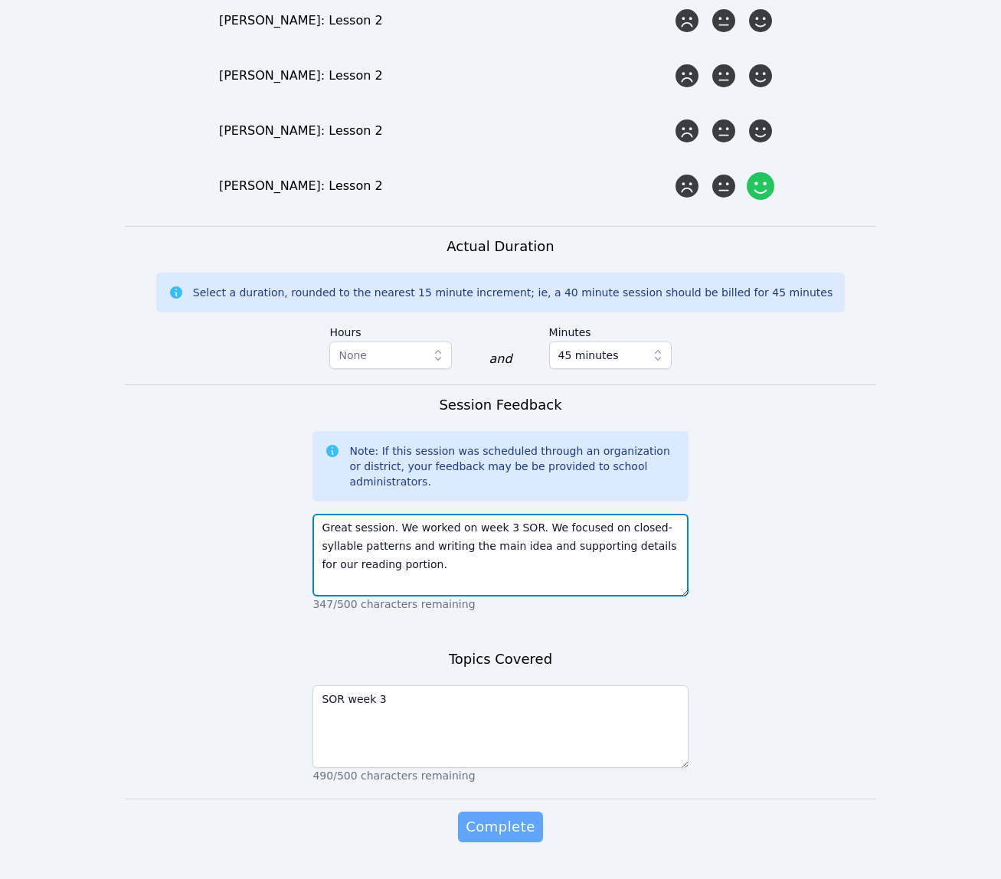
type textarea "Great session. We worked on week 3 SOR. We focused on closed-syllable patterns …"
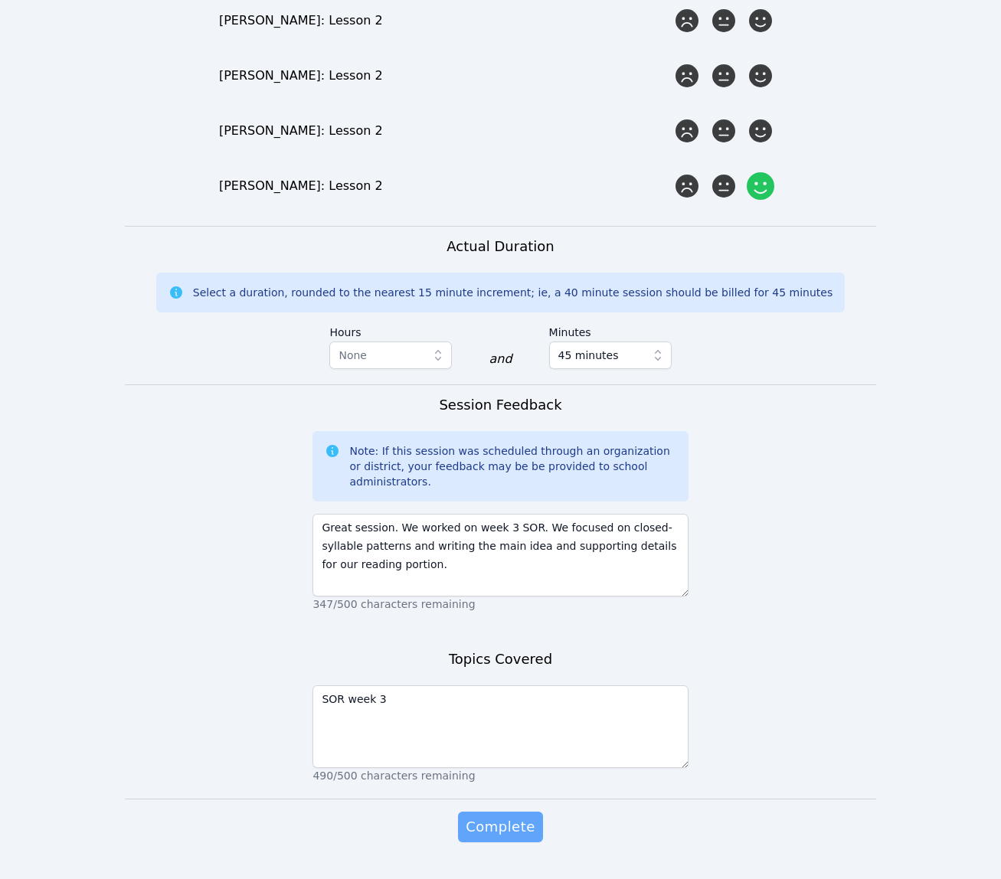
click at [499, 816] on span "Complete" at bounding box center [500, 826] width 69 height 21
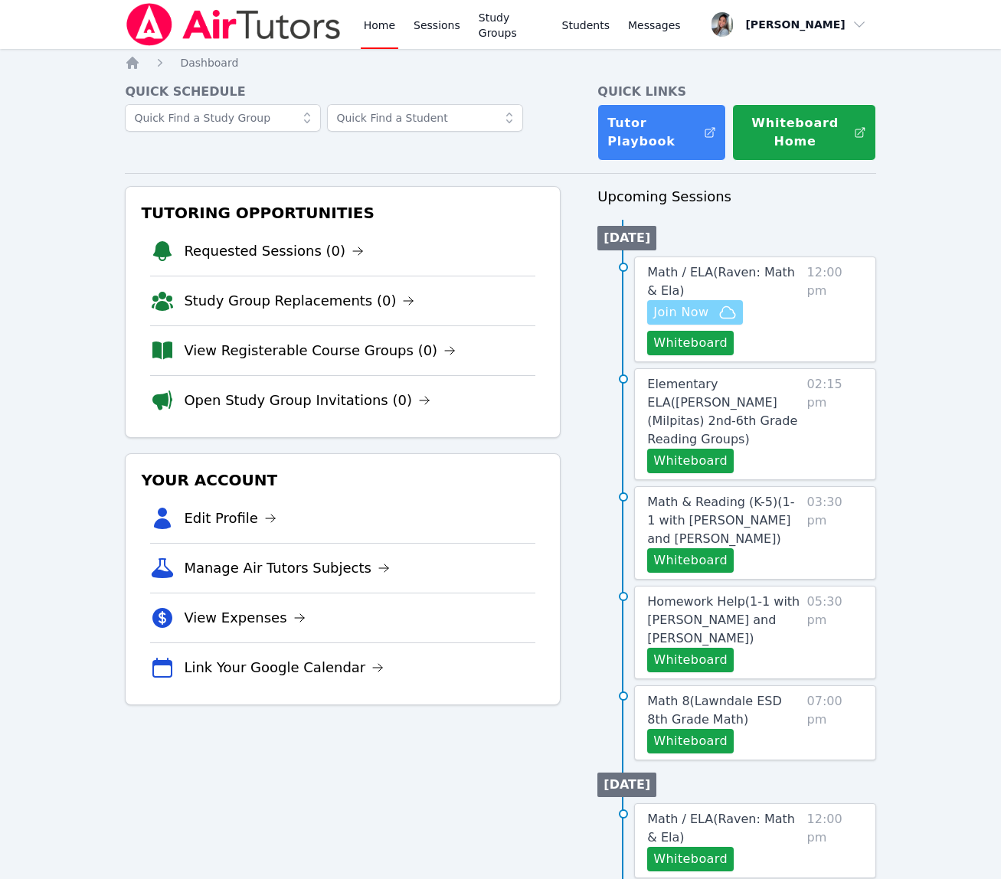
click at [714, 307] on span "Join Now" at bounding box center [694, 312] width 83 height 18
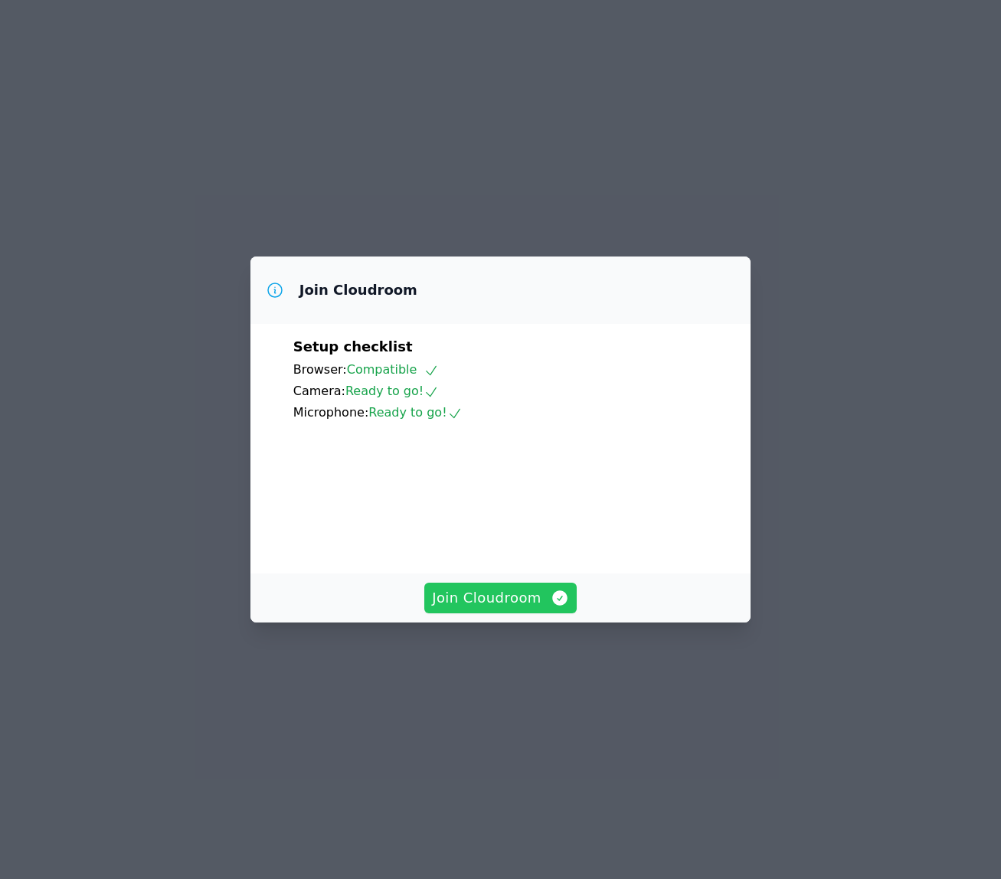
click at [520, 609] on span "Join Cloudroom" at bounding box center [500, 597] width 137 height 21
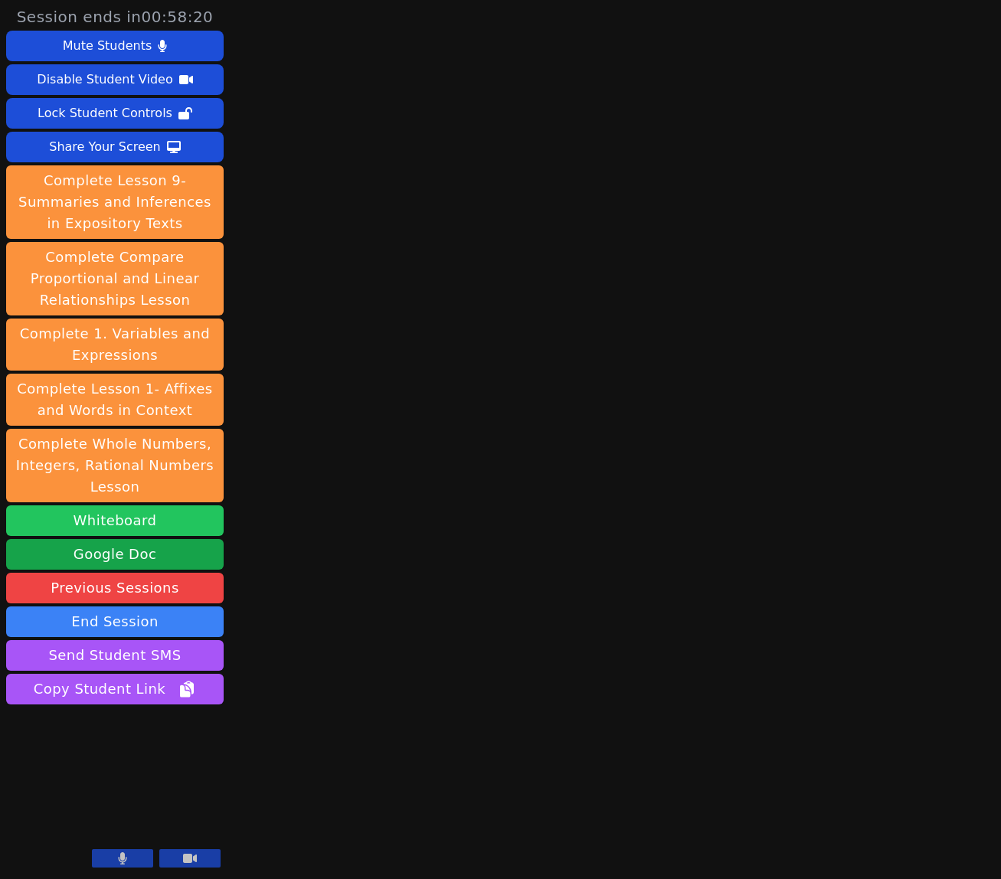
click at [165, 527] on button "Whiteboard" at bounding box center [114, 520] width 217 height 31
click at [121, 860] on icon at bounding box center [123, 858] width 8 height 12
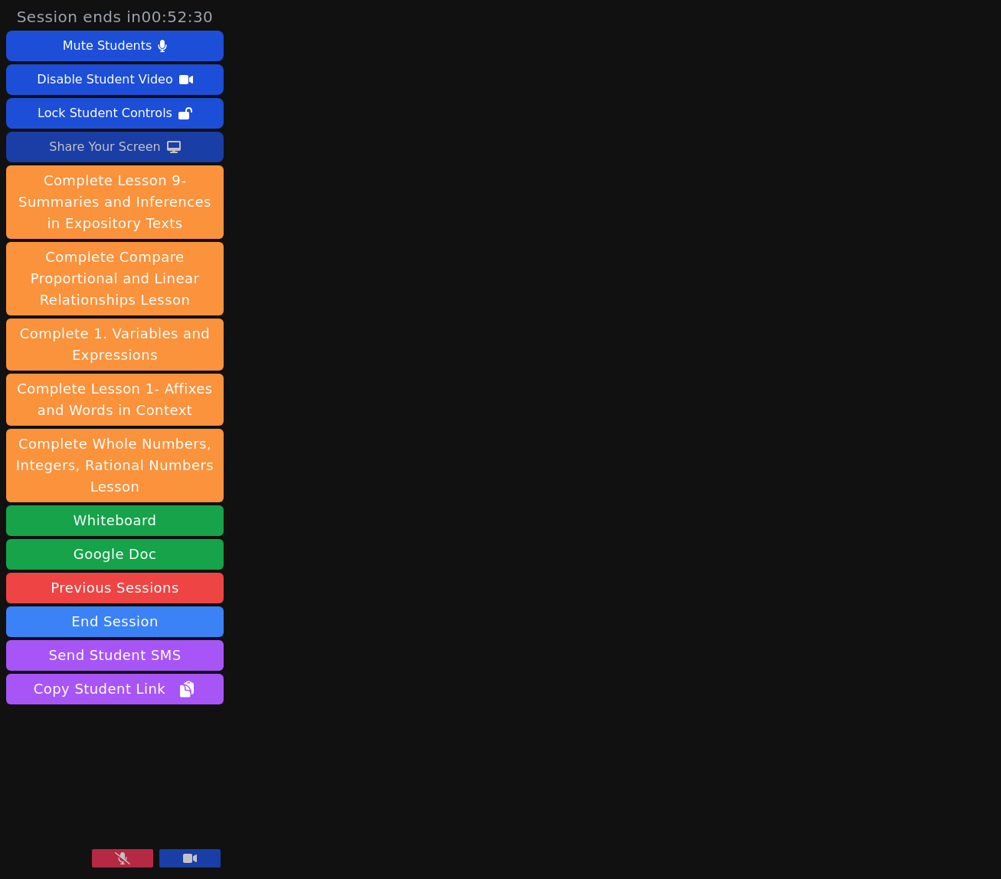
click at [184, 152] on button "Share Your Screen" at bounding box center [114, 147] width 217 height 31
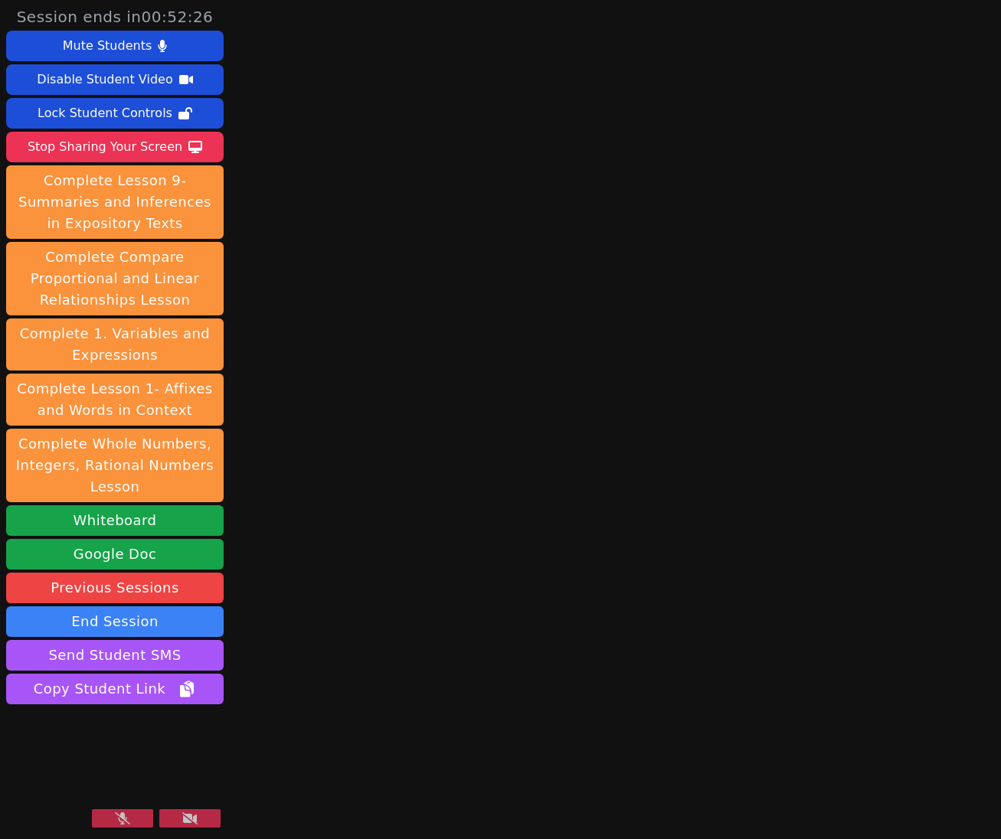
click at [116, 819] on icon at bounding box center [122, 818] width 15 height 12
click at [122, 656] on button "Send Student SMS" at bounding box center [114, 655] width 217 height 31
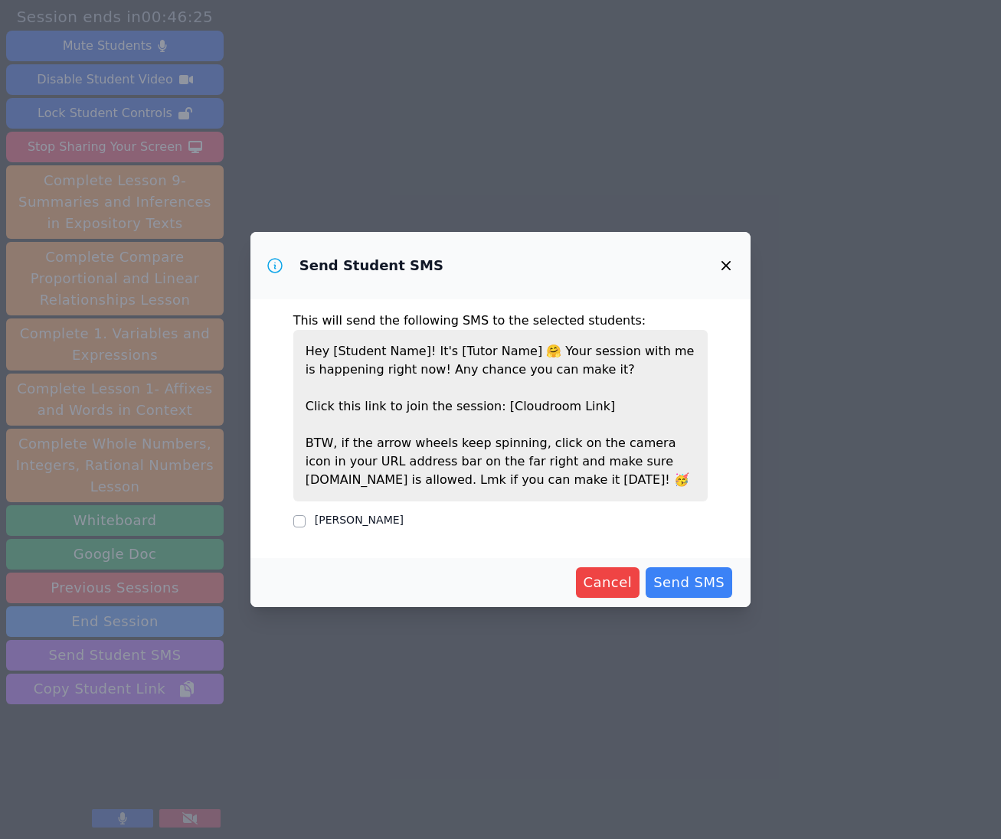
drag, startPoint x: 297, startPoint y: 505, endPoint x: 293, endPoint y: 516, distance: 11.7
click at [297, 508] on div "This will send the following SMS to the selected students: Hey [Student Name]! …" at bounding box center [500, 428] width 501 height 259
click at [293, 516] on div at bounding box center [299, 521] width 12 height 18
click at [316, 528] on div "[PERSON_NAME]" at bounding box center [500, 521] width 415 height 18
click at [335, 522] on label "[PERSON_NAME]" at bounding box center [359, 520] width 89 height 12
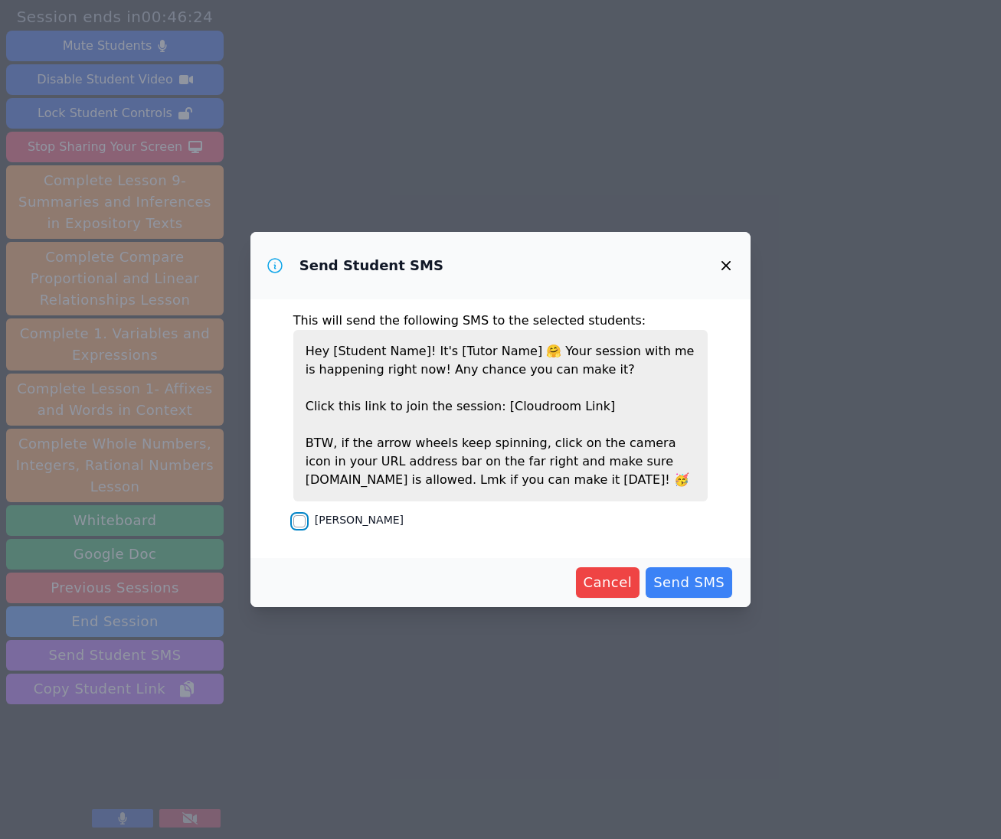
click at [306, 522] on input "[PERSON_NAME]" at bounding box center [299, 521] width 12 height 12
checkbox input "true"
click at [703, 576] on span "Send SMS" at bounding box center [688, 582] width 71 height 21
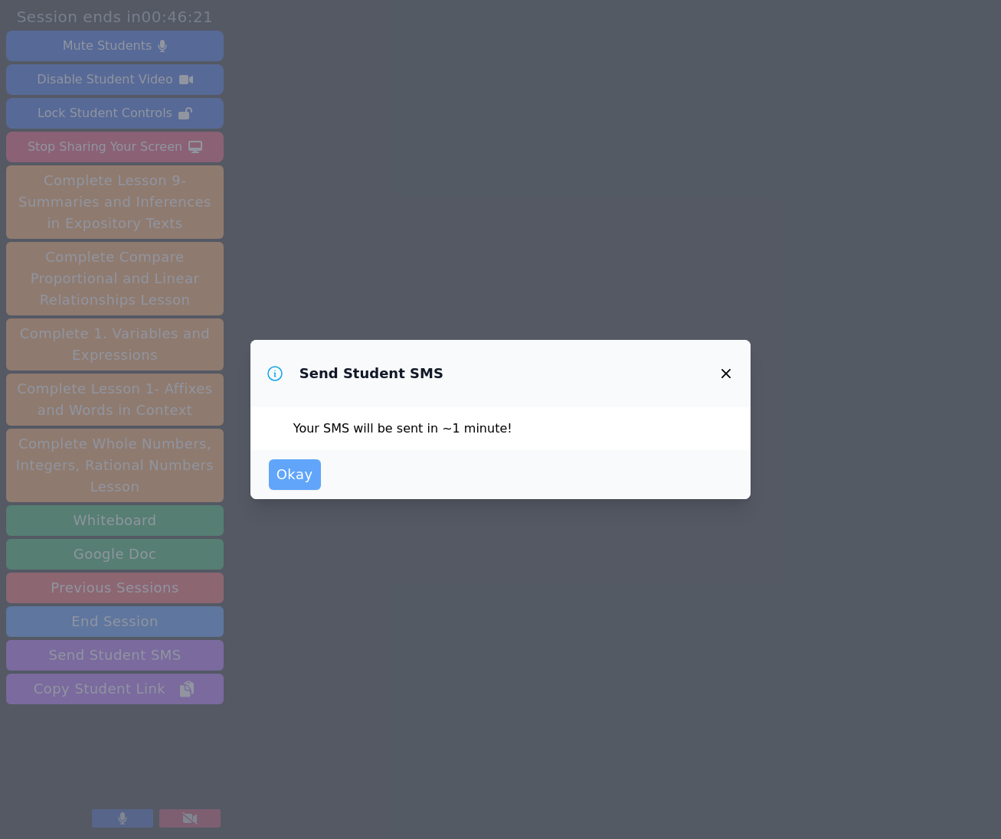
click at [305, 472] on span "Okay" at bounding box center [294, 474] width 37 height 21
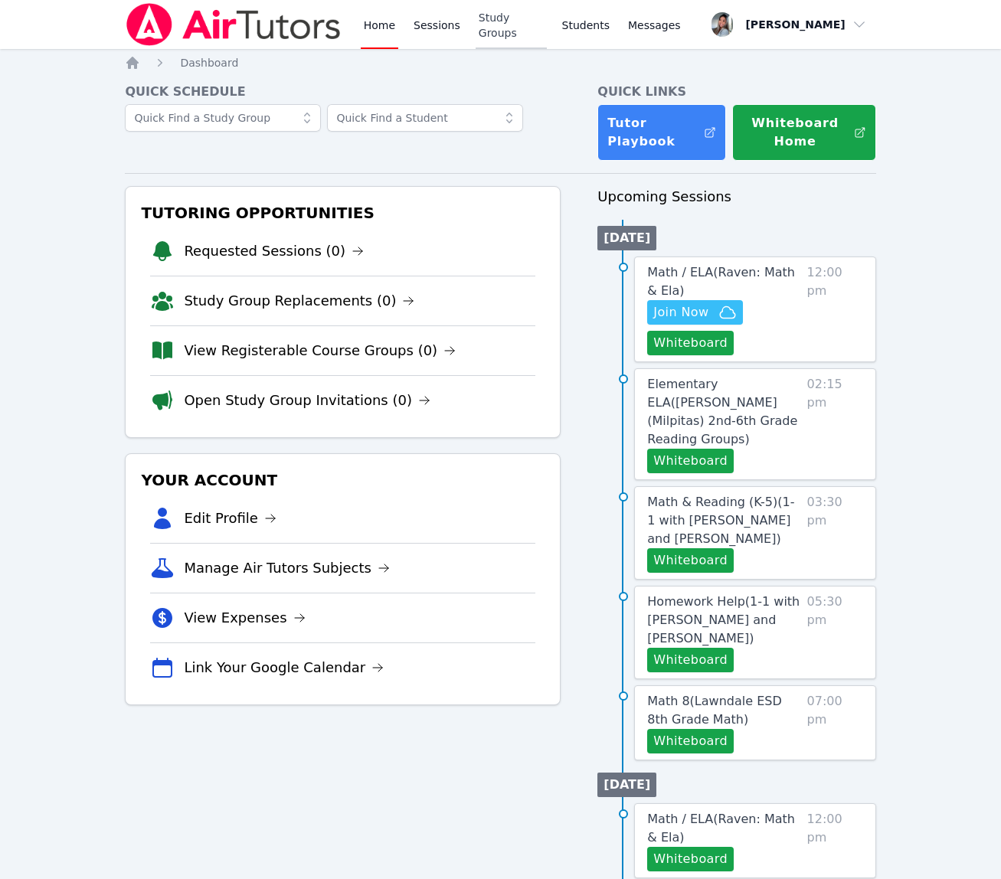
click at [517, 31] on link "Study Groups" at bounding box center [511, 24] width 71 height 49
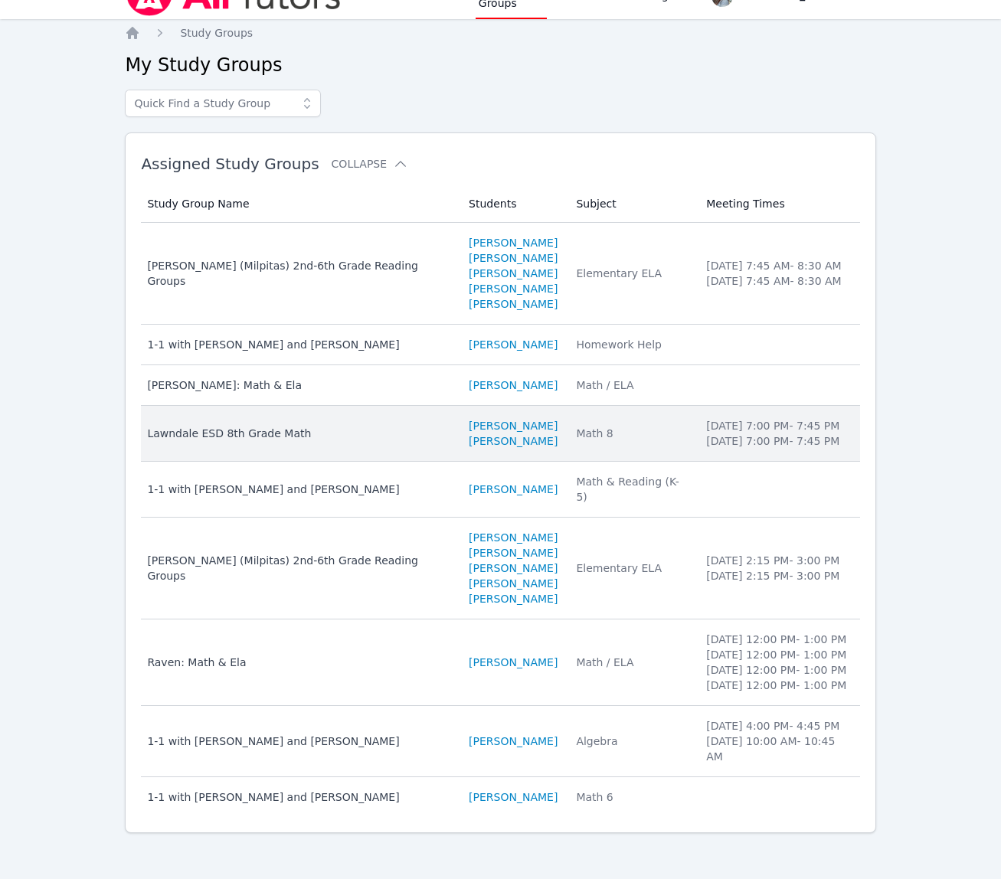
scroll to position [79, 0]
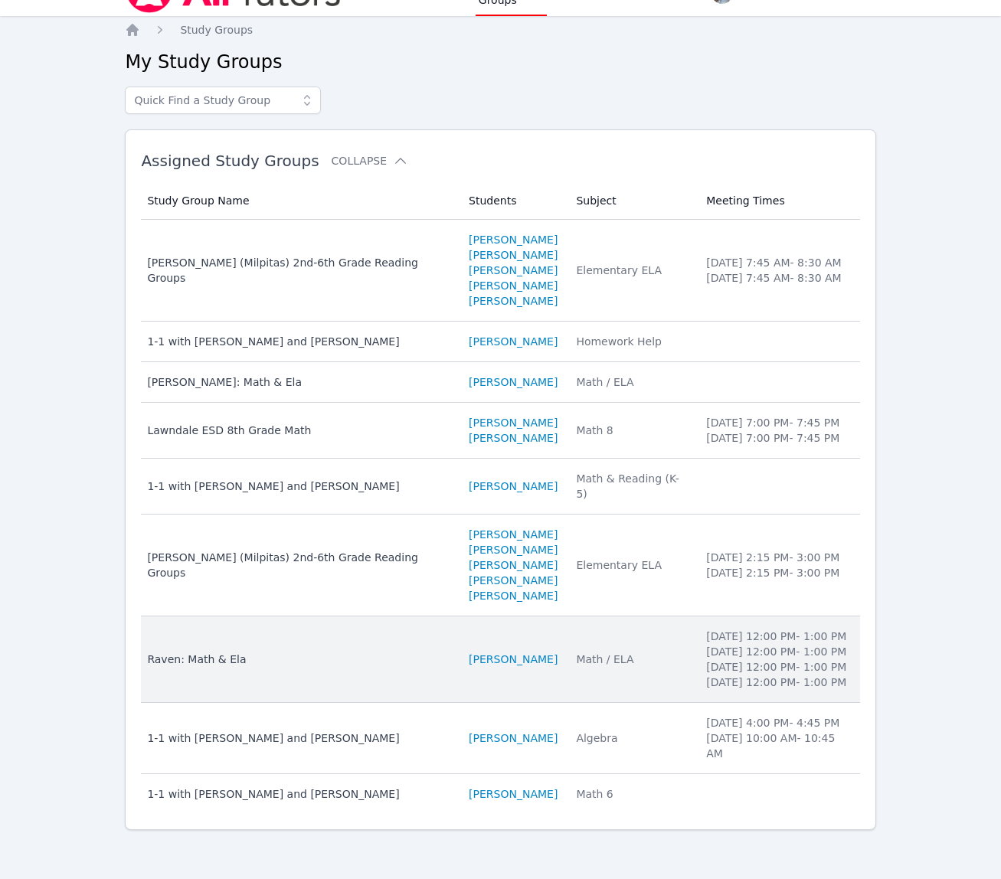
click at [668, 623] on td "Subject Math / ELA" at bounding box center [632, 659] width 130 height 87
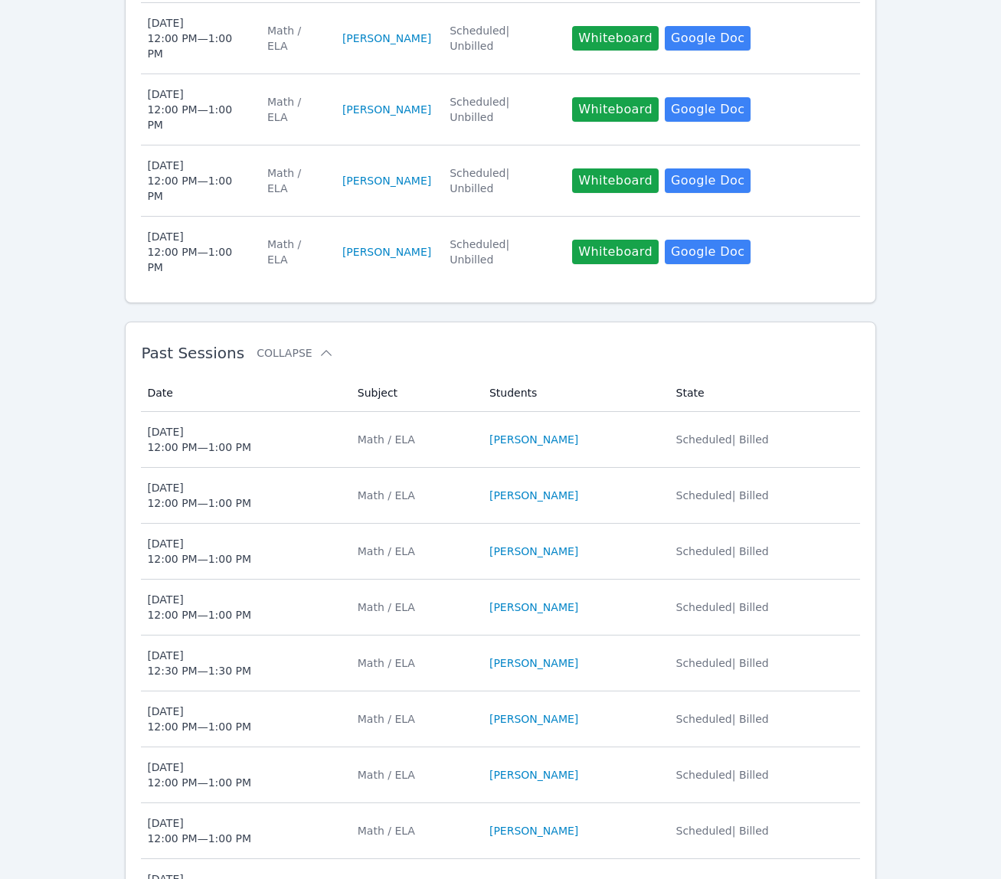
scroll to position [797, 0]
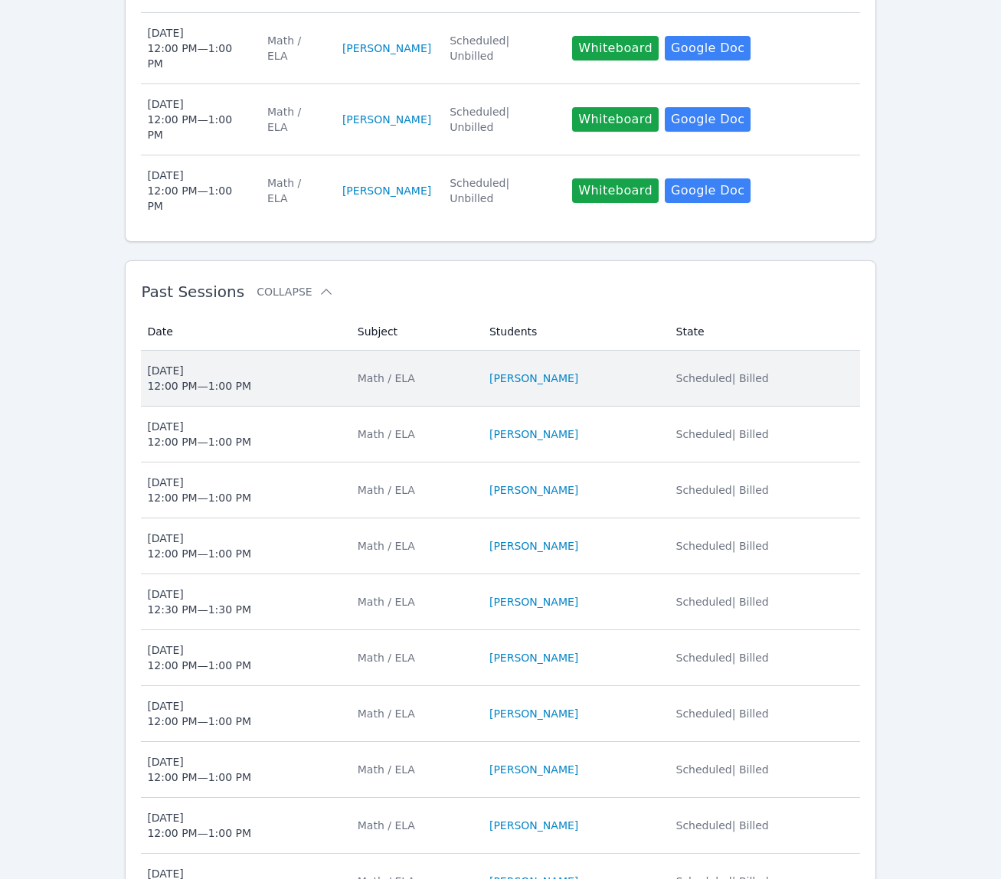
click at [610, 371] on li "[PERSON_NAME]" at bounding box center [573, 378] width 168 height 15
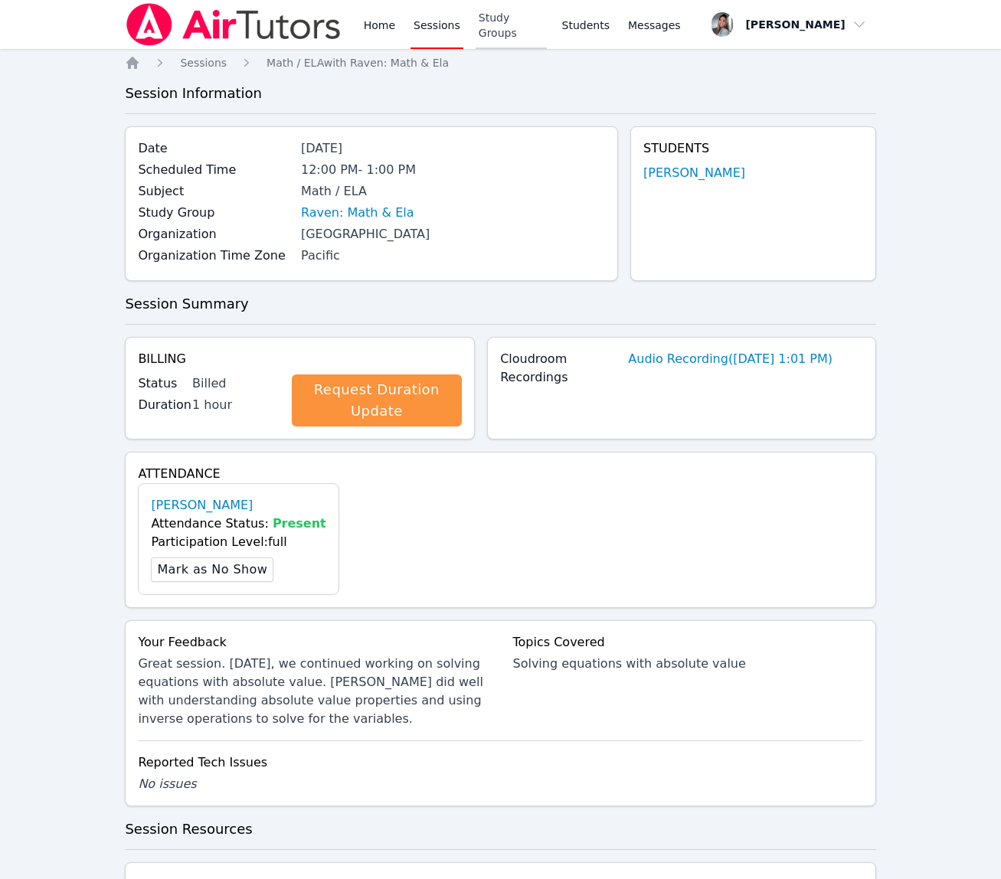
click at [498, 25] on link "Study Groups" at bounding box center [511, 24] width 71 height 49
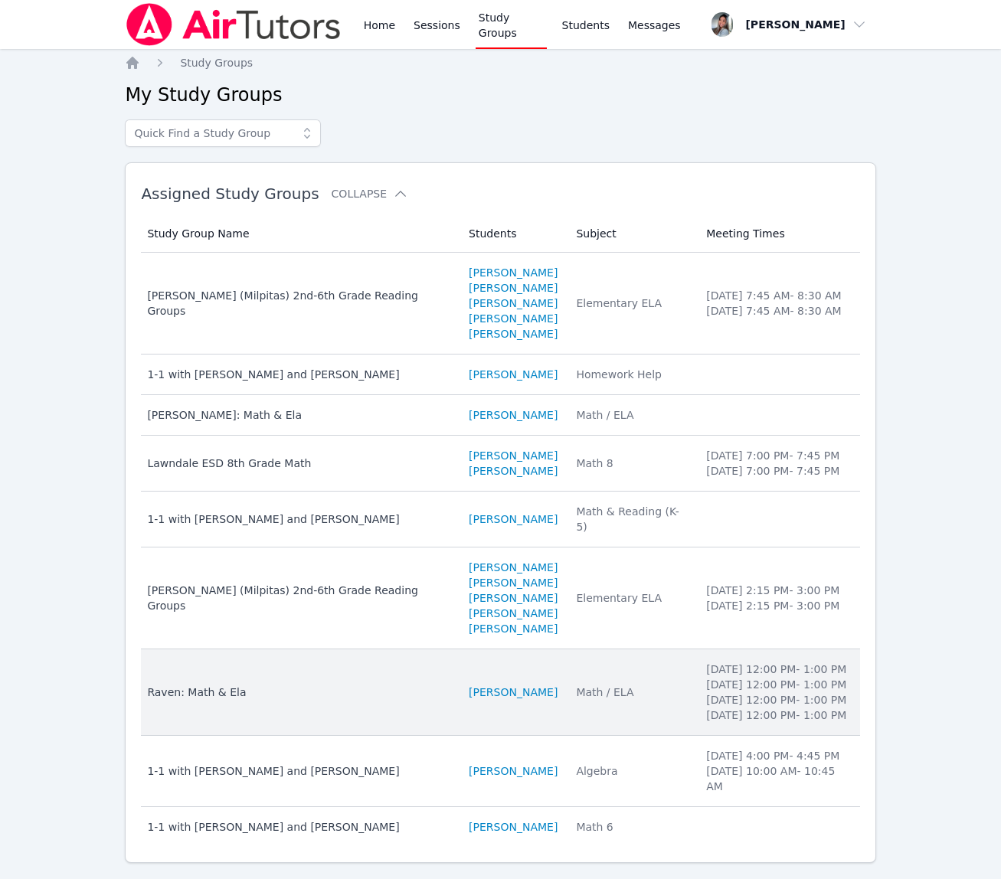
click at [585, 733] on td "Subject Math / ELA" at bounding box center [632, 692] width 130 height 87
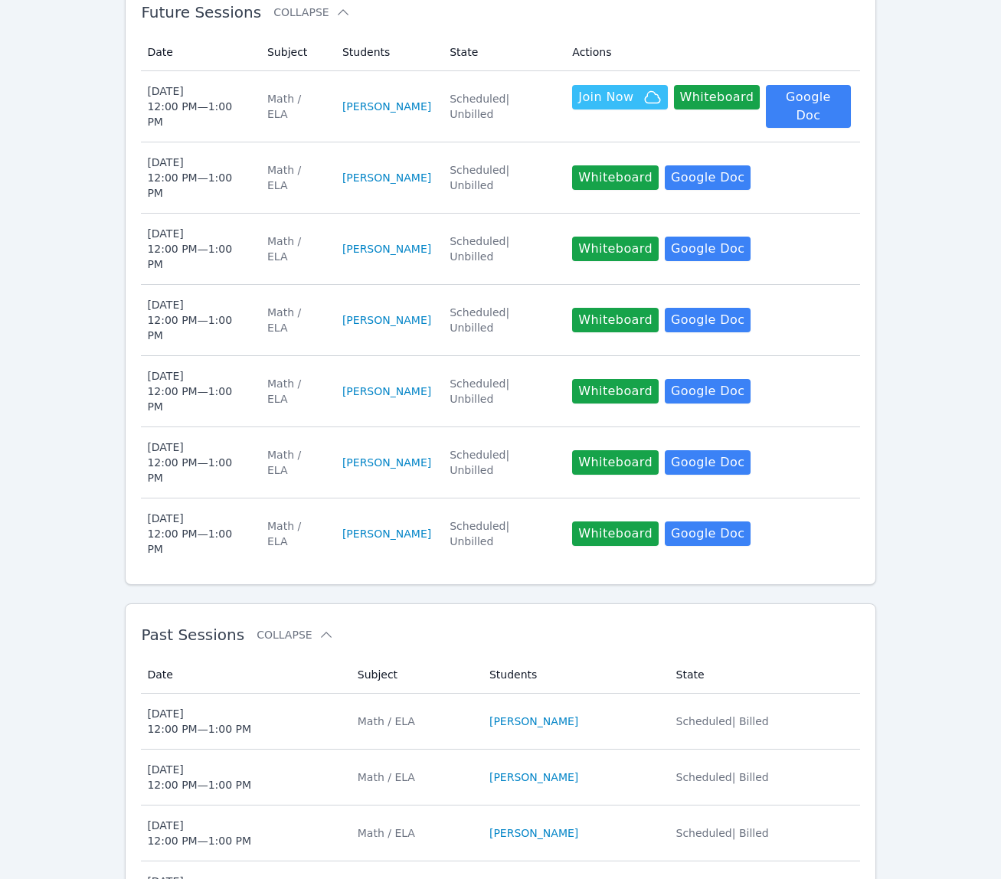
scroll to position [814, 0]
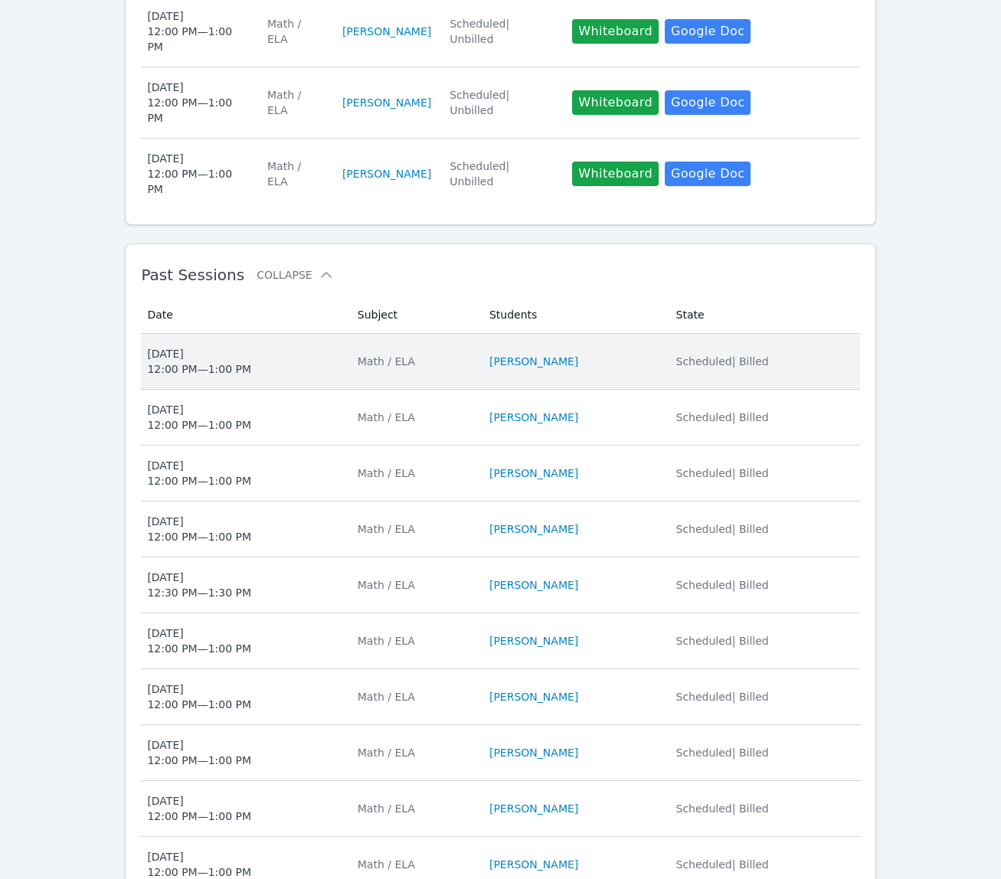
click at [313, 346] on span "[DATE] 12:00 PM — 1:00 PM" at bounding box center [242, 361] width 191 height 31
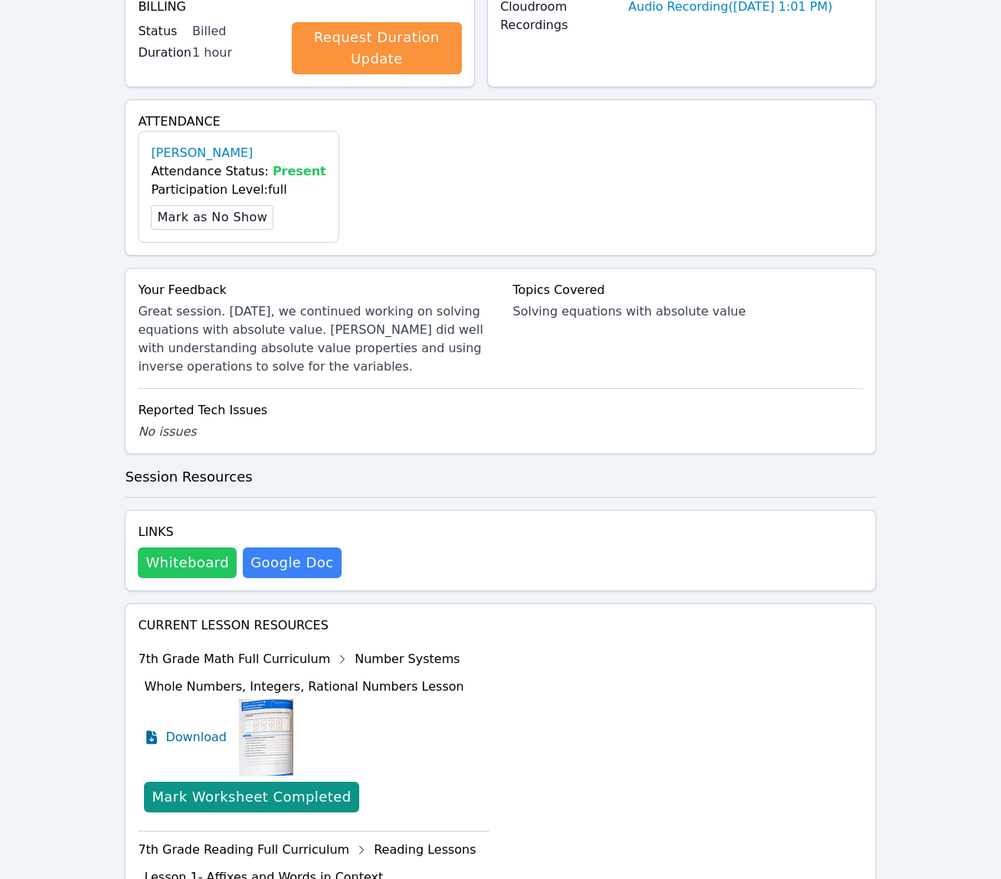
scroll to position [363, 0]
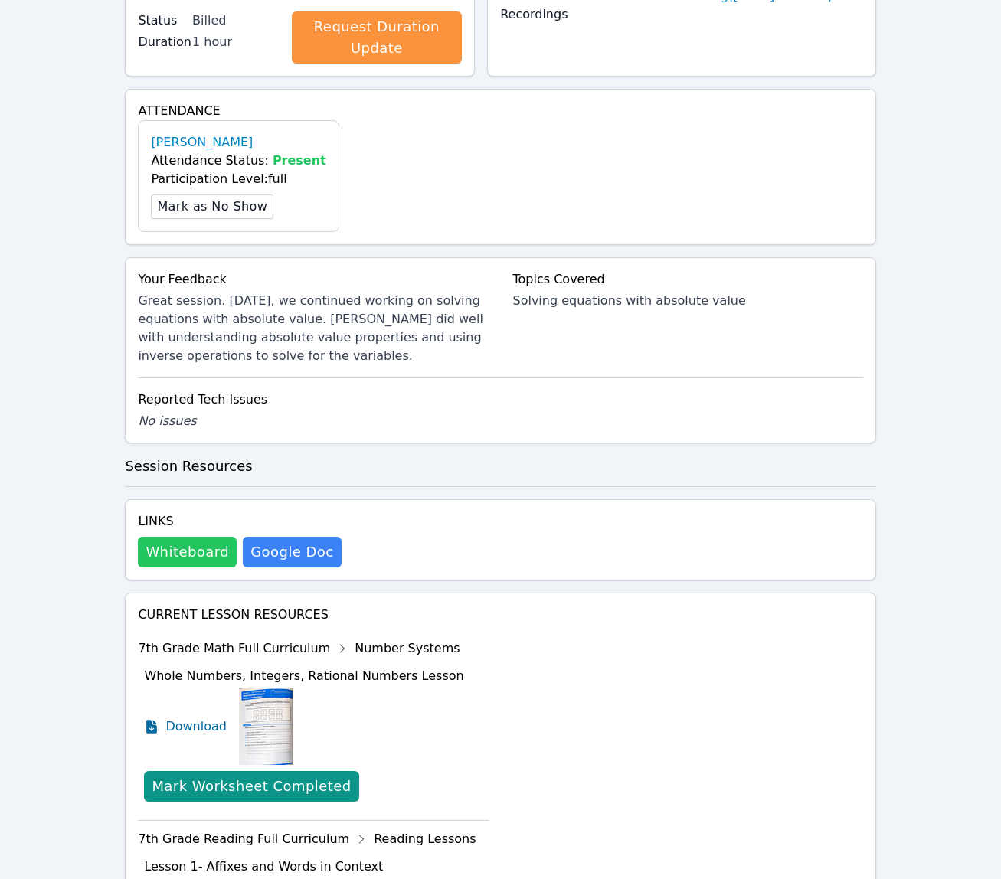
click at [198, 561] on button "Whiteboard" at bounding box center [187, 552] width 99 height 31
